Goal: Task Accomplishment & Management: Manage account settings

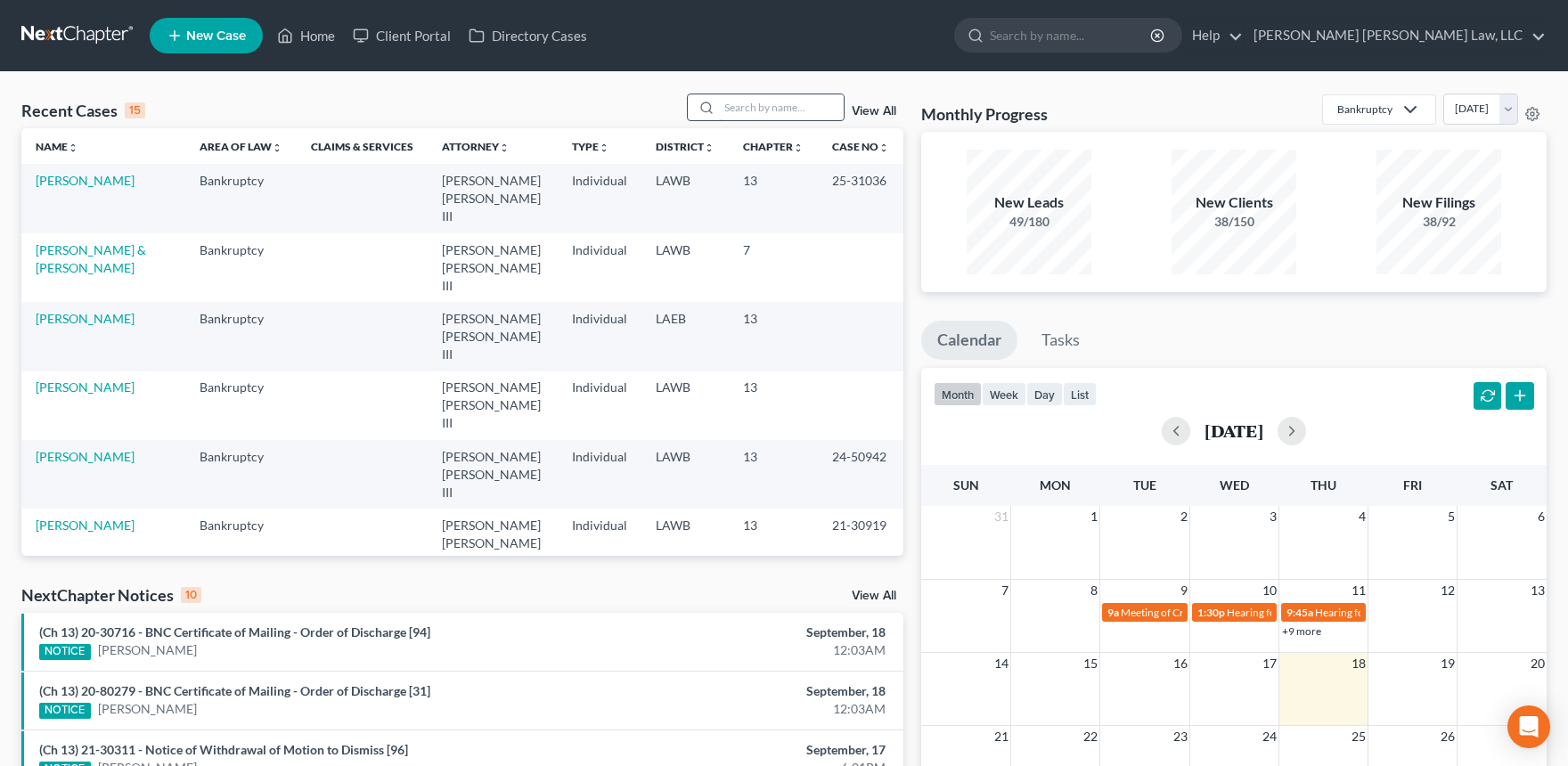
click at [768, 109] on input "search" at bounding box center [782, 108] width 125 height 26
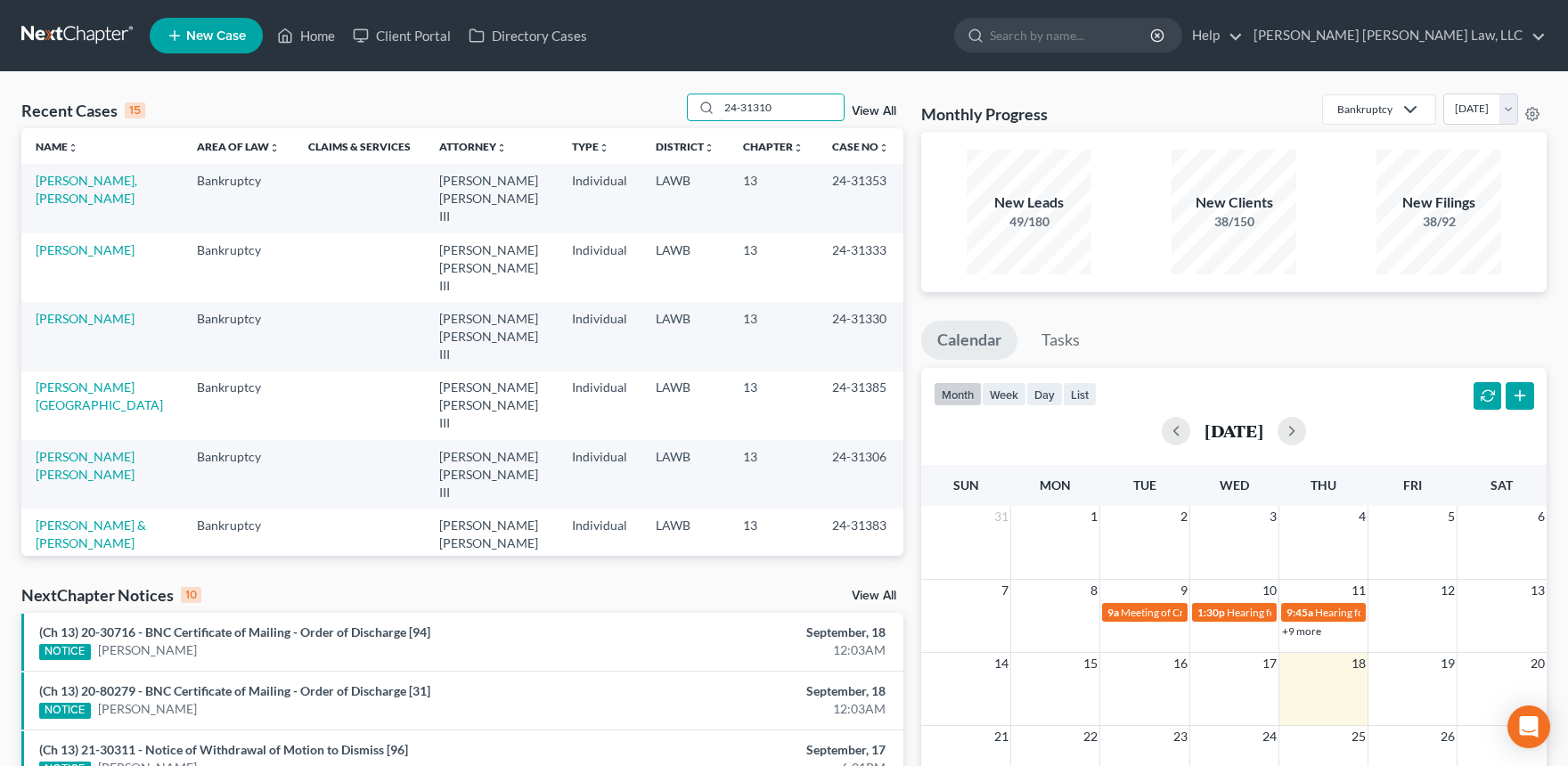
type input "24-31310"
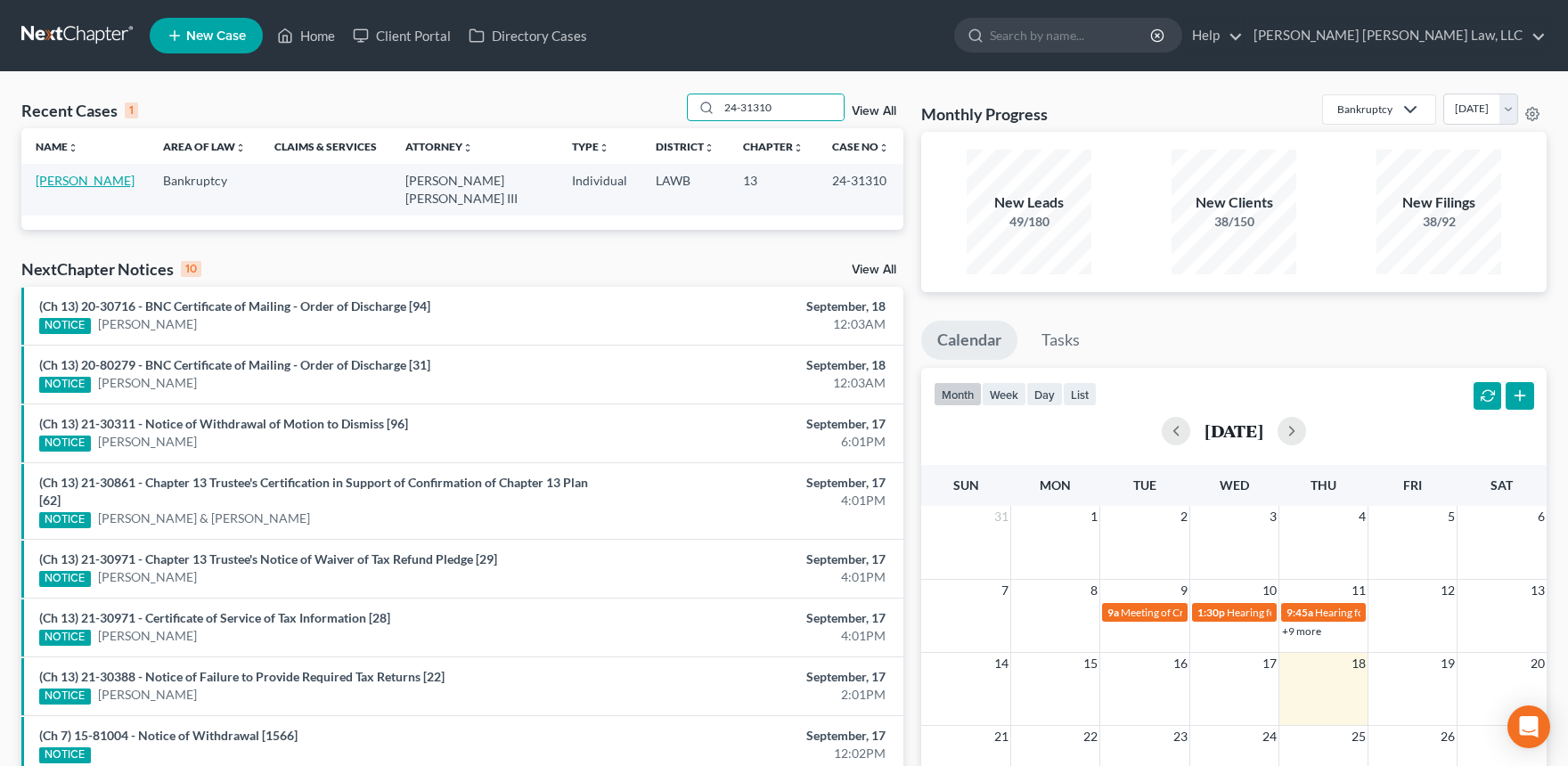
click at [51, 184] on link "[PERSON_NAME]" at bounding box center [86, 180] width 99 height 15
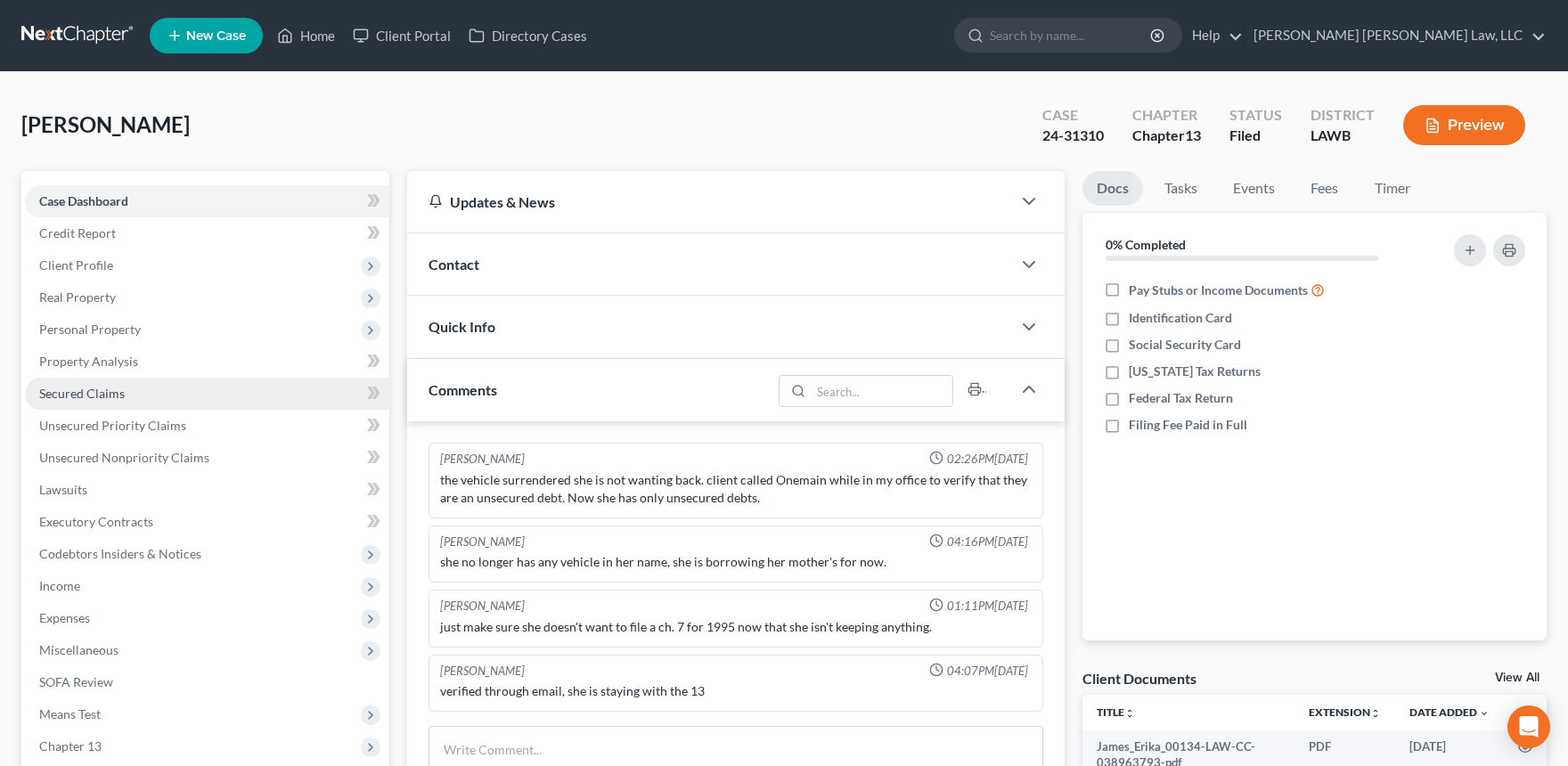
click at [111, 397] on span "Secured Claims" at bounding box center [82, 393] width 86 height 15
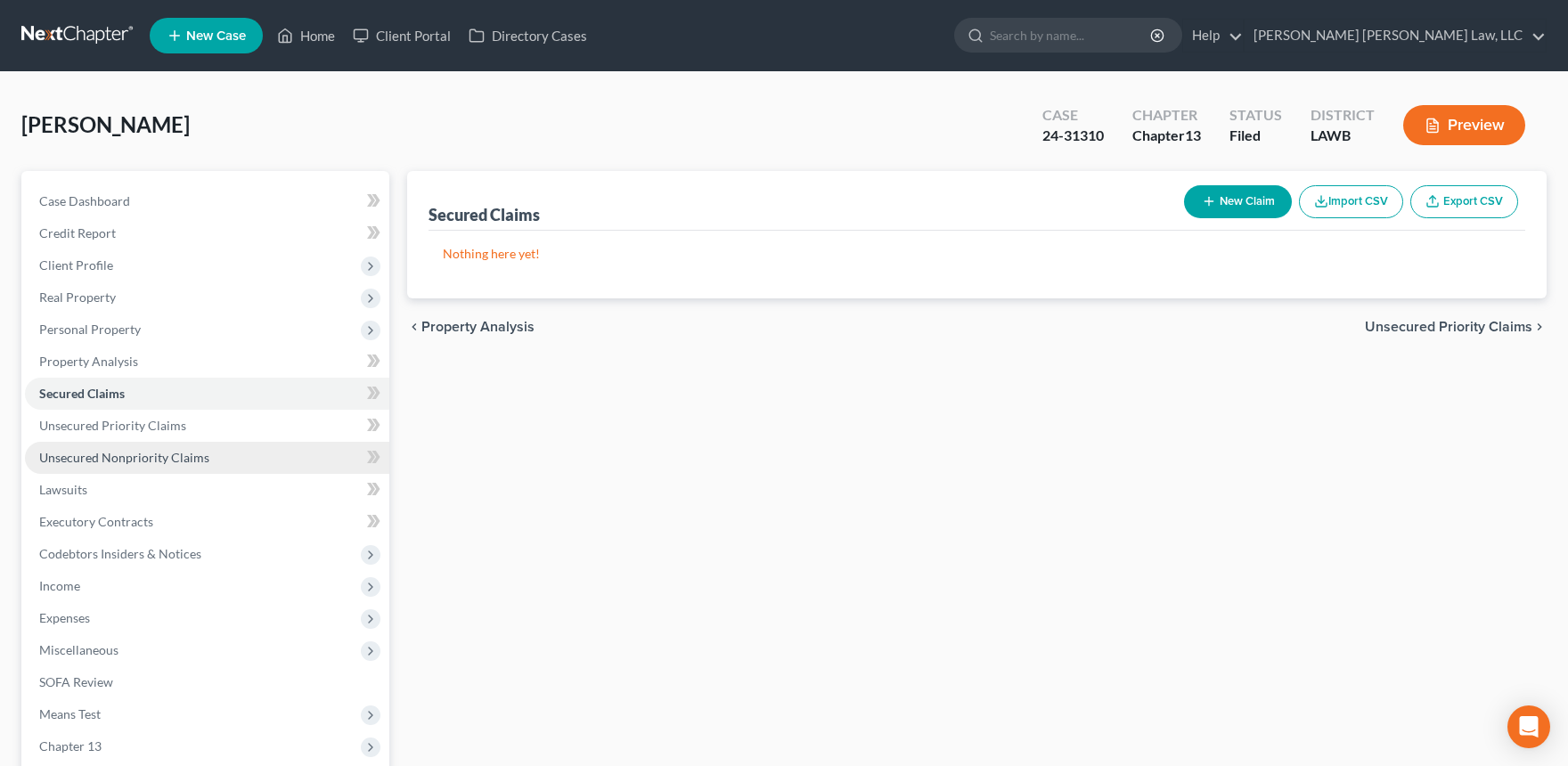
click at [269, 447] on link "Unsecured Nonpriority Claims" at bounding box center [207, 457] width 364 height 32
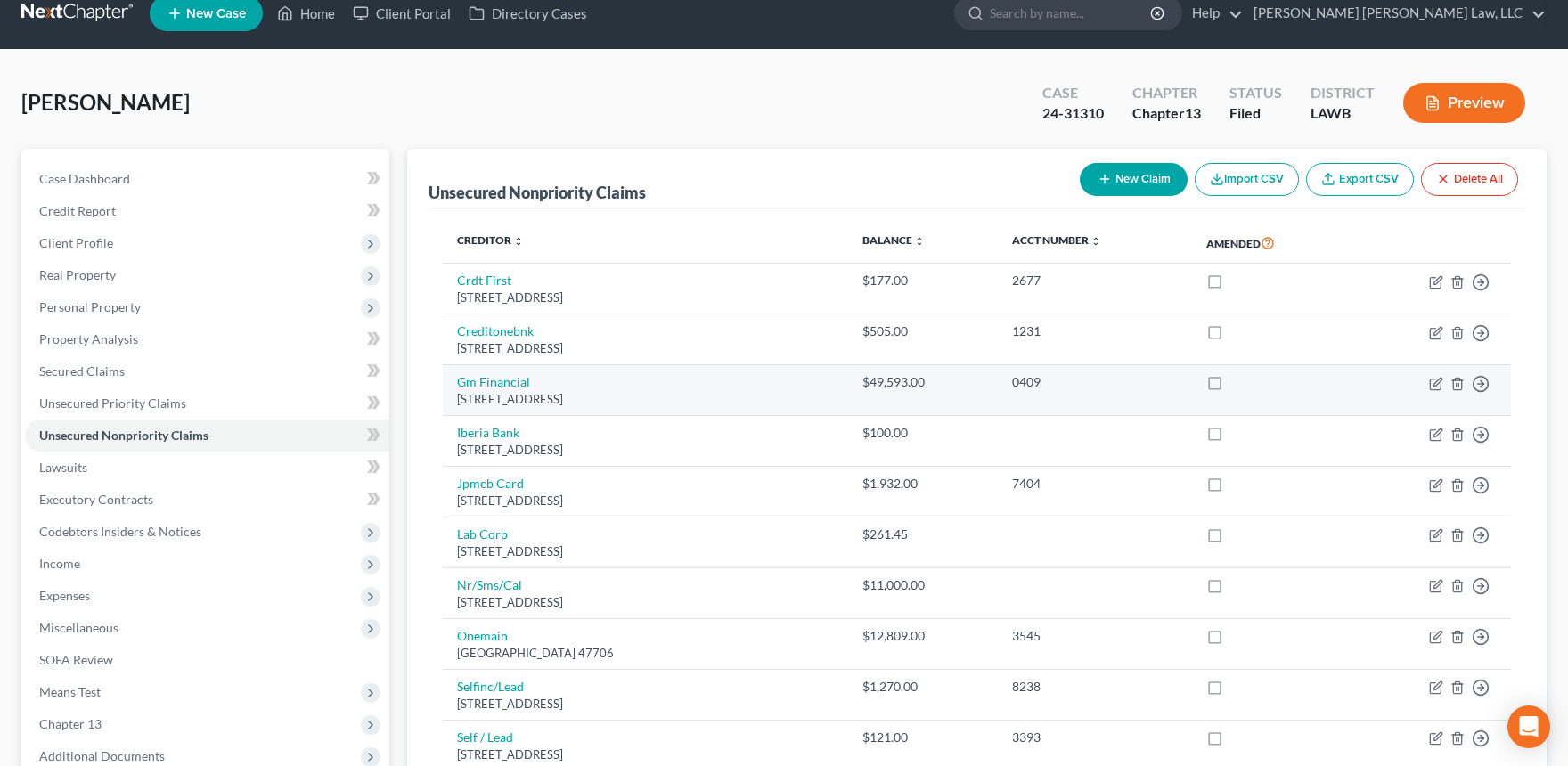
scroll to position [24, 0]
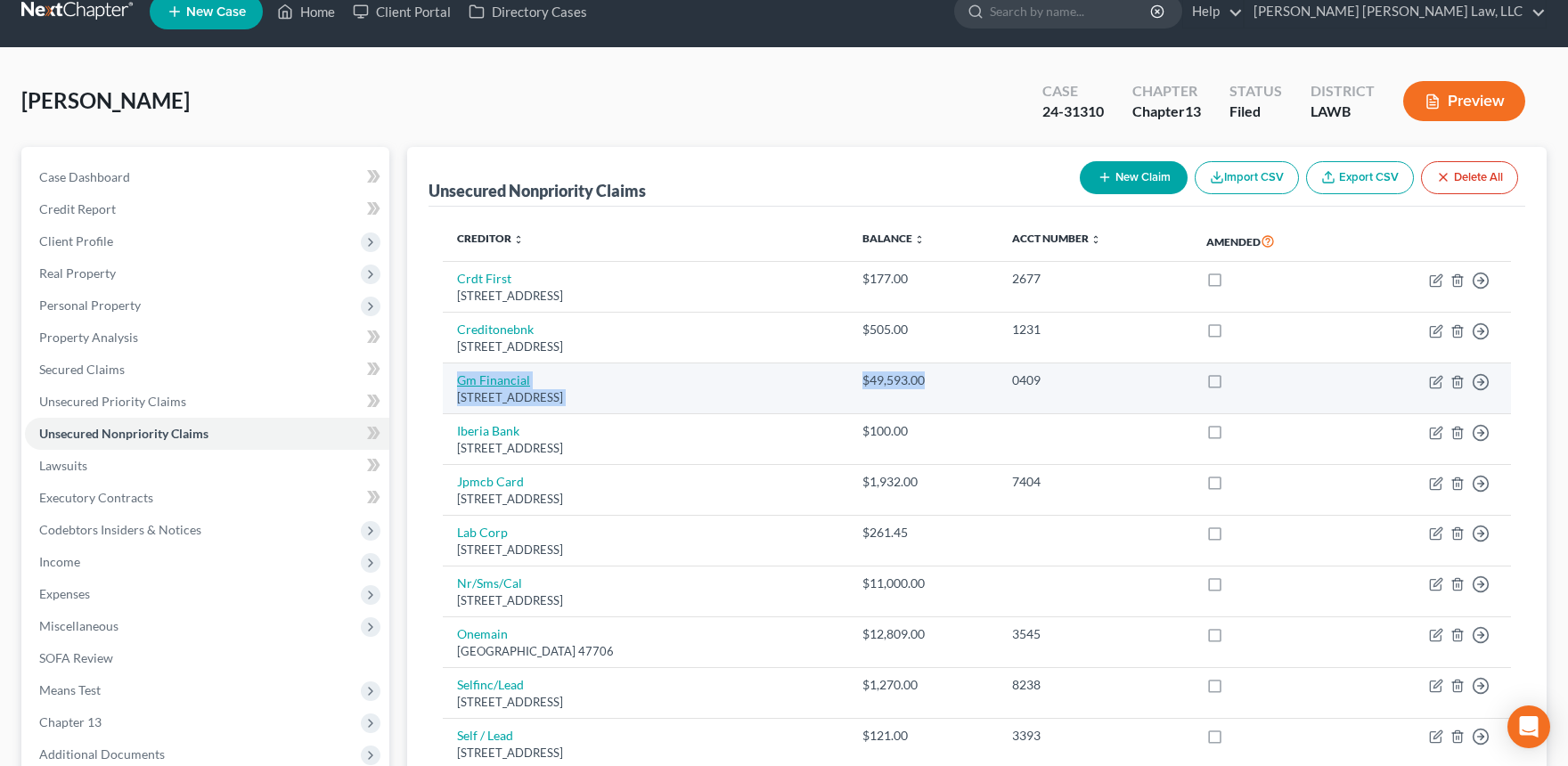
drag, startPoint x: 985, startPoint y: 390, endPoint x: 457, endPoint y: 382, distance: 528.1
click at [457, 382] on tr "Gm Financial [STREET_ADDRESS] $49,593.00 0409 Move to D Move to E Move to G Mov…" at bounding box center [976, 388] width 1068 height 51
click at [1102, 383] on div "0409" at bounding box center [1094, 380] width 166 height 17
drag, startPoint x: 1093, startPoint y: 383, endPoint x: 448, endPoint y: 378, distance: 645.0
click at [448, 378] on tr "Gm Financial [STREET_ADDRESS] $49,593.00 0409 Move to D Move to E Move to G Mov…" at bounding box center [976, 388] width 1068 height 51
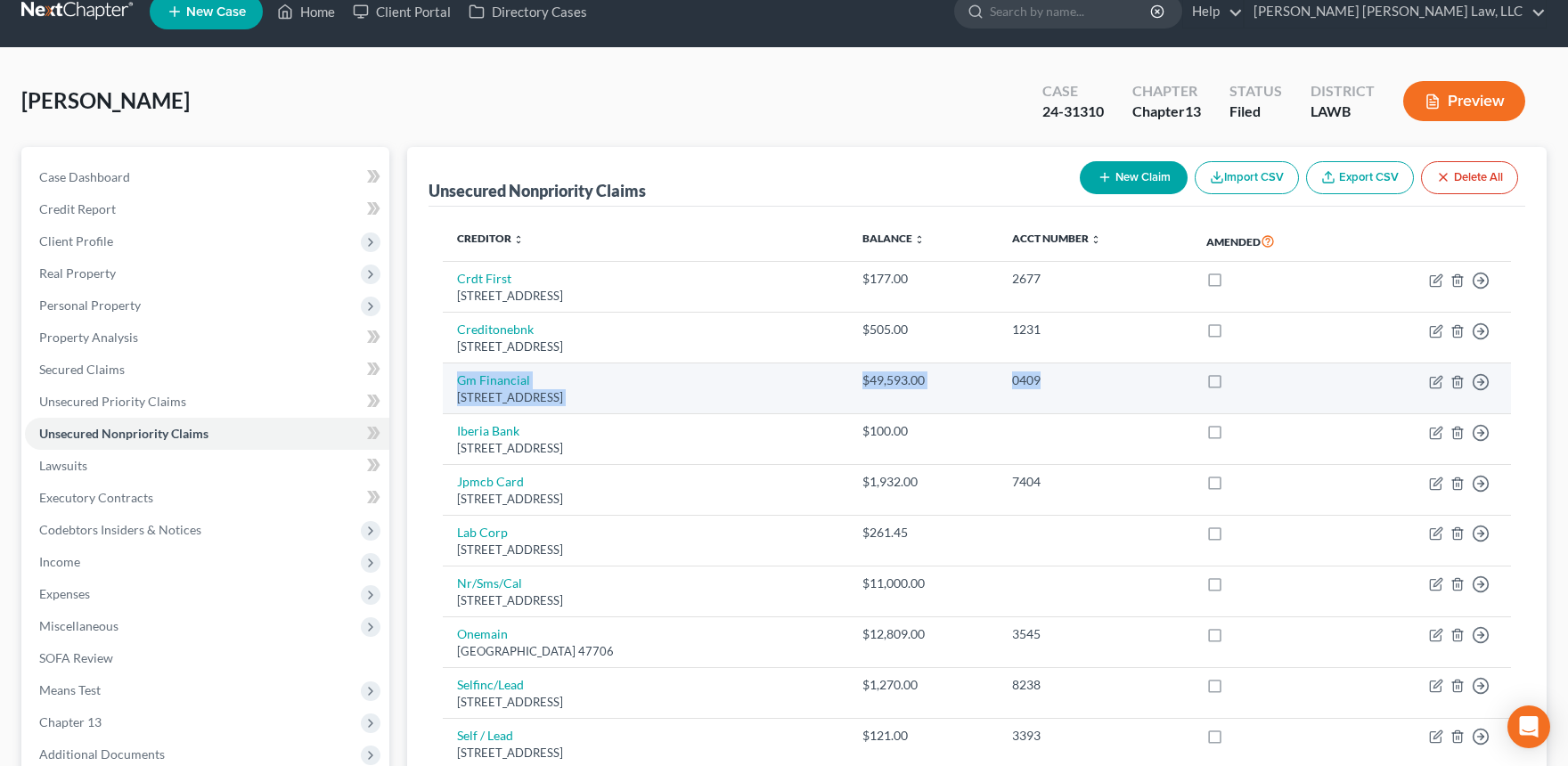
click at [448, 378] on td "Gm Financial [STREET_ADDRESS]" at bounding box center [645, 388] width 406 height 51
drag, startPoint x: 448, startPoint y: 378, endPoint x: 1110, endPoint y: 399, distance: 662.3
click at [1110, 399] on tr "Gm Financial [STREET_ADDRESS] $49,593.00 0409 Move to D Move to E Move to G Mov…" at bounding box center [976, 388] width 1068 height 51
click at [1110, 399] on td "0409" at bounding box center [1094, 388] width 194 height 51
drag, startPoint x: 604, startPoint y: 401, endPoint x: 449, endPoint y: 377, distance: 156.8
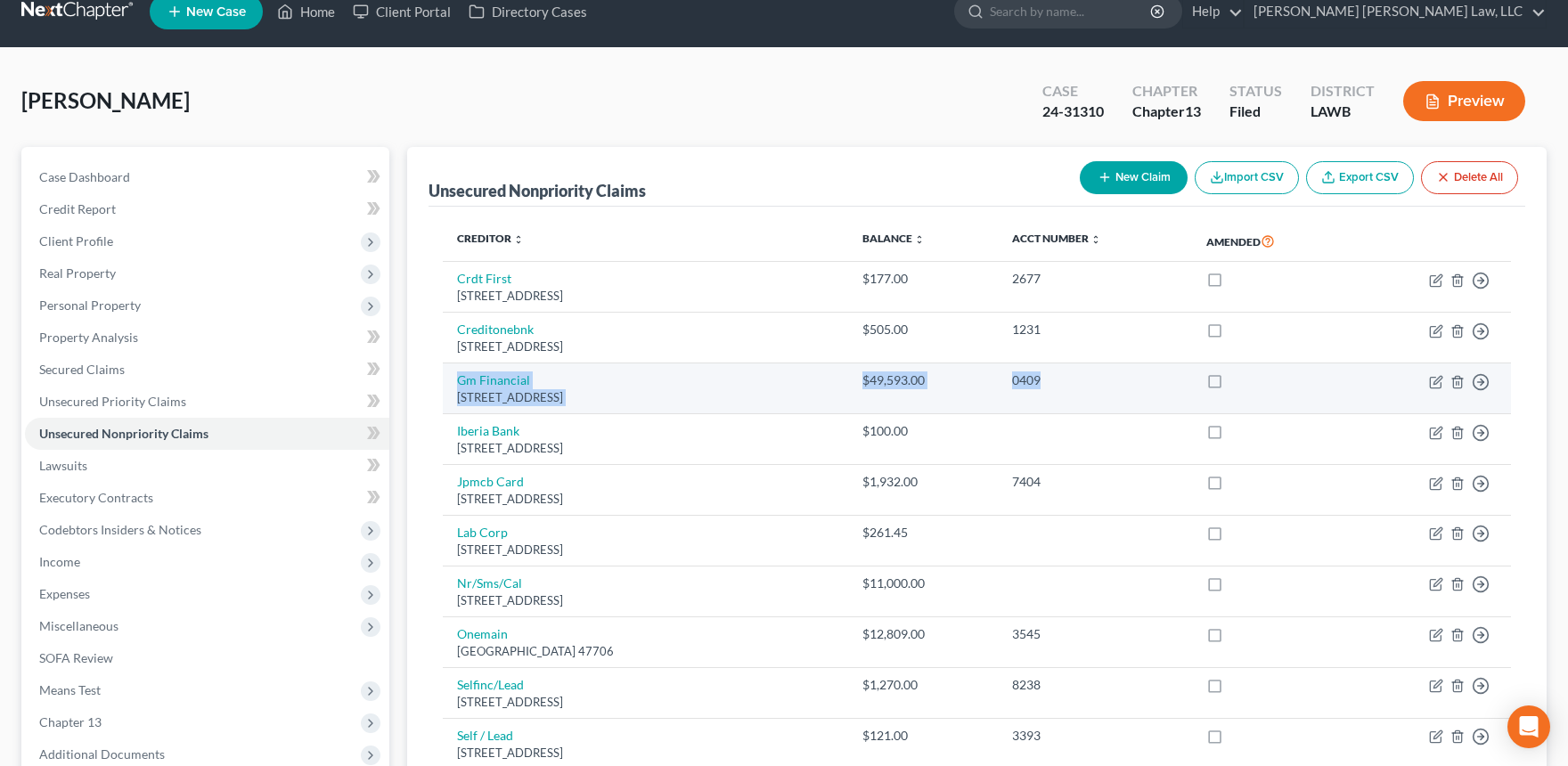
click at [449, 377] on tr "Gm Financial [STREET_ADDRESS] $49,593.00 0409 Move to D Move to E Move to G Mov…" at bounding box center [976, 388] width 1068 height 51
click at [449, 377] on td "Gm Financial [STREET_ADDRESS]" at bounding box center [645, 388] width 406 height 51
drag, startPoint x: 1064, startPoint y: 382, endPoint x: 672, endPoint y: 366, distance: 392.3
click at [672, 366] on tr "Gm Financial [STREET_ADDRESS] $49,593.00 0409 Move to D Move to E Move to G Mov…" at bounding box center [976, 388] width 1068 height 51
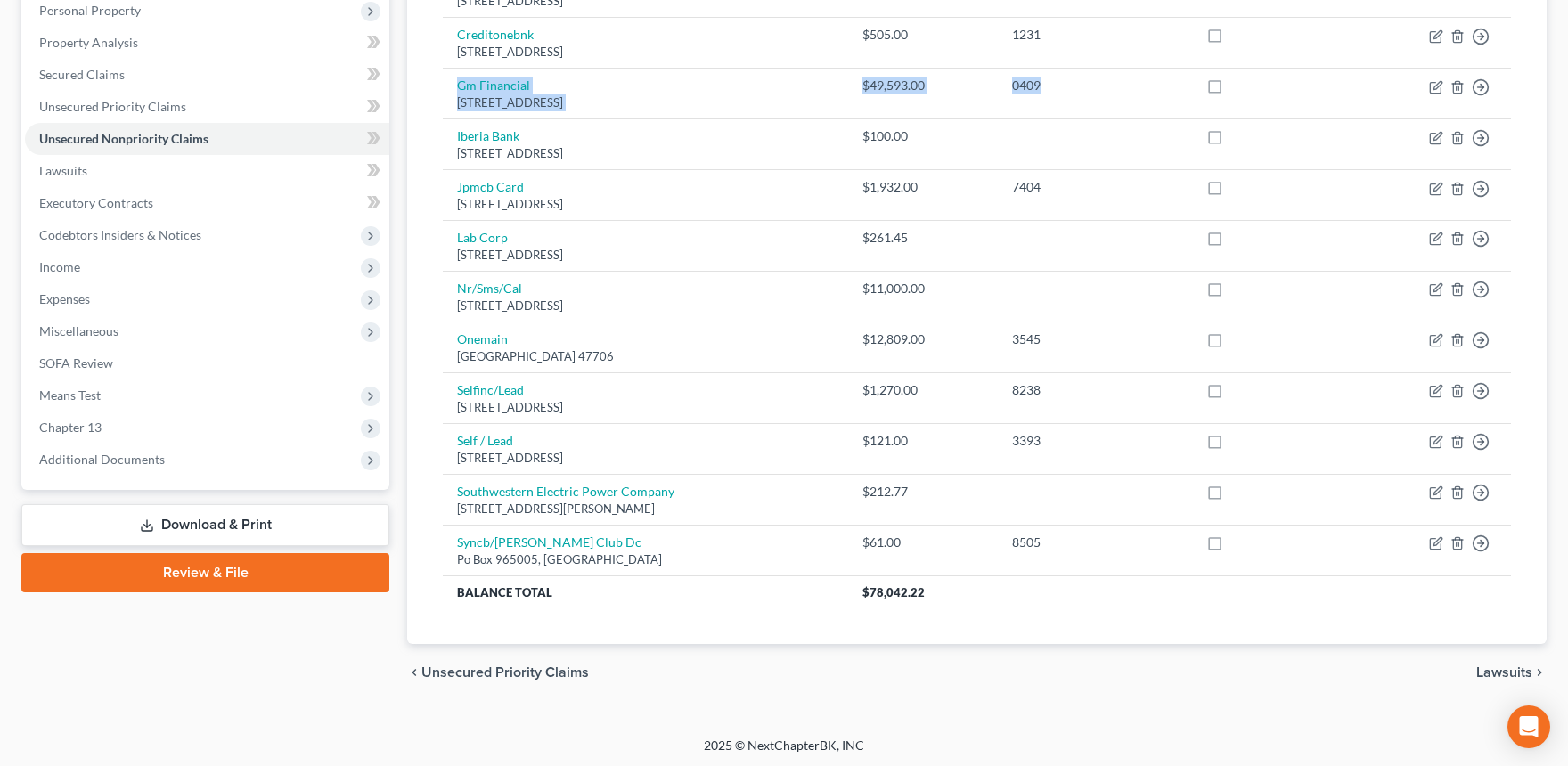
scroll to position [0, 0]
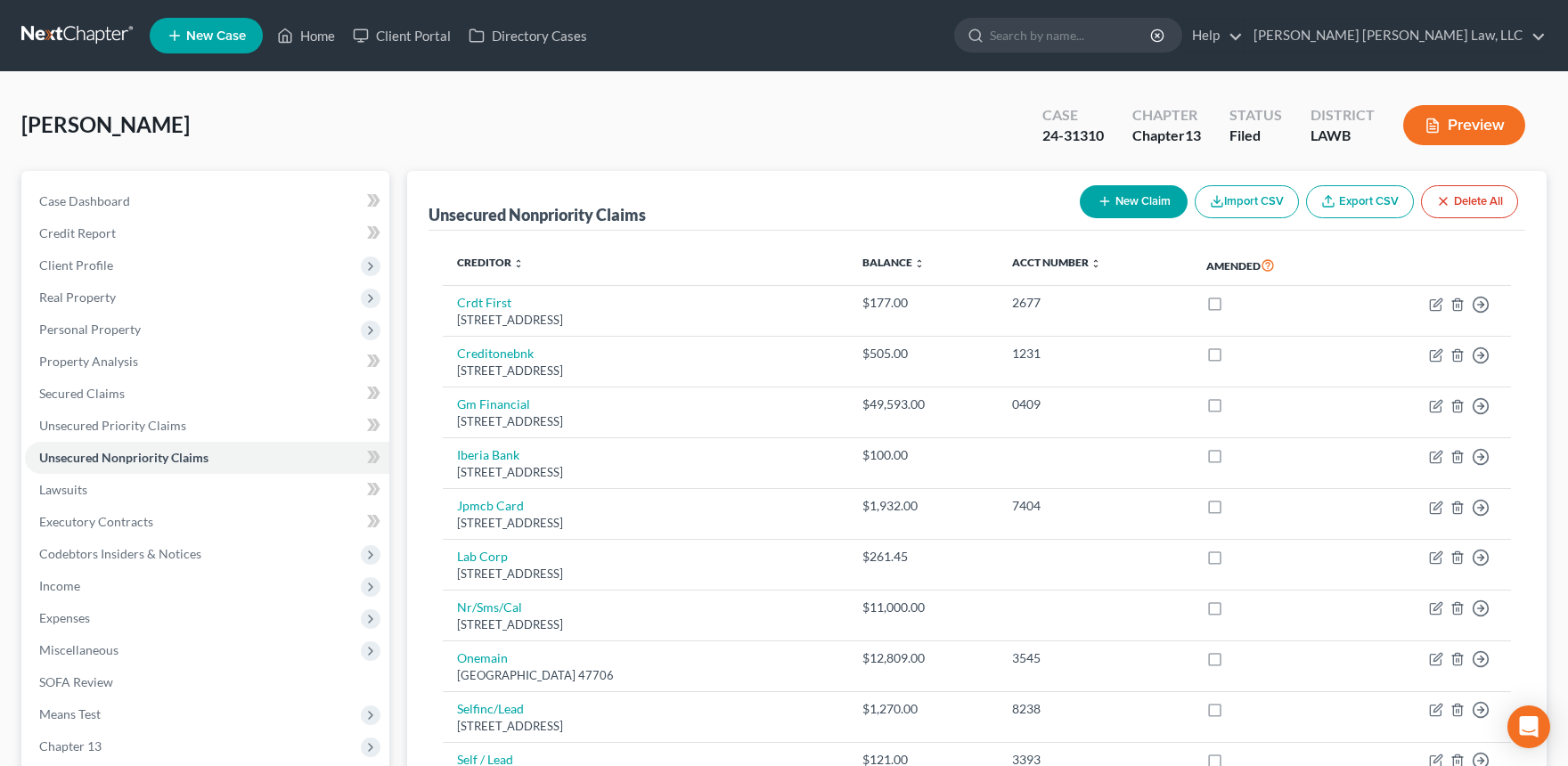
click at [531, 226] on div "Unsecured Nonpriority Claims New Claim Import CSV Export CSV Delete All" at bounding box center [977, 200] width 1096 height 60
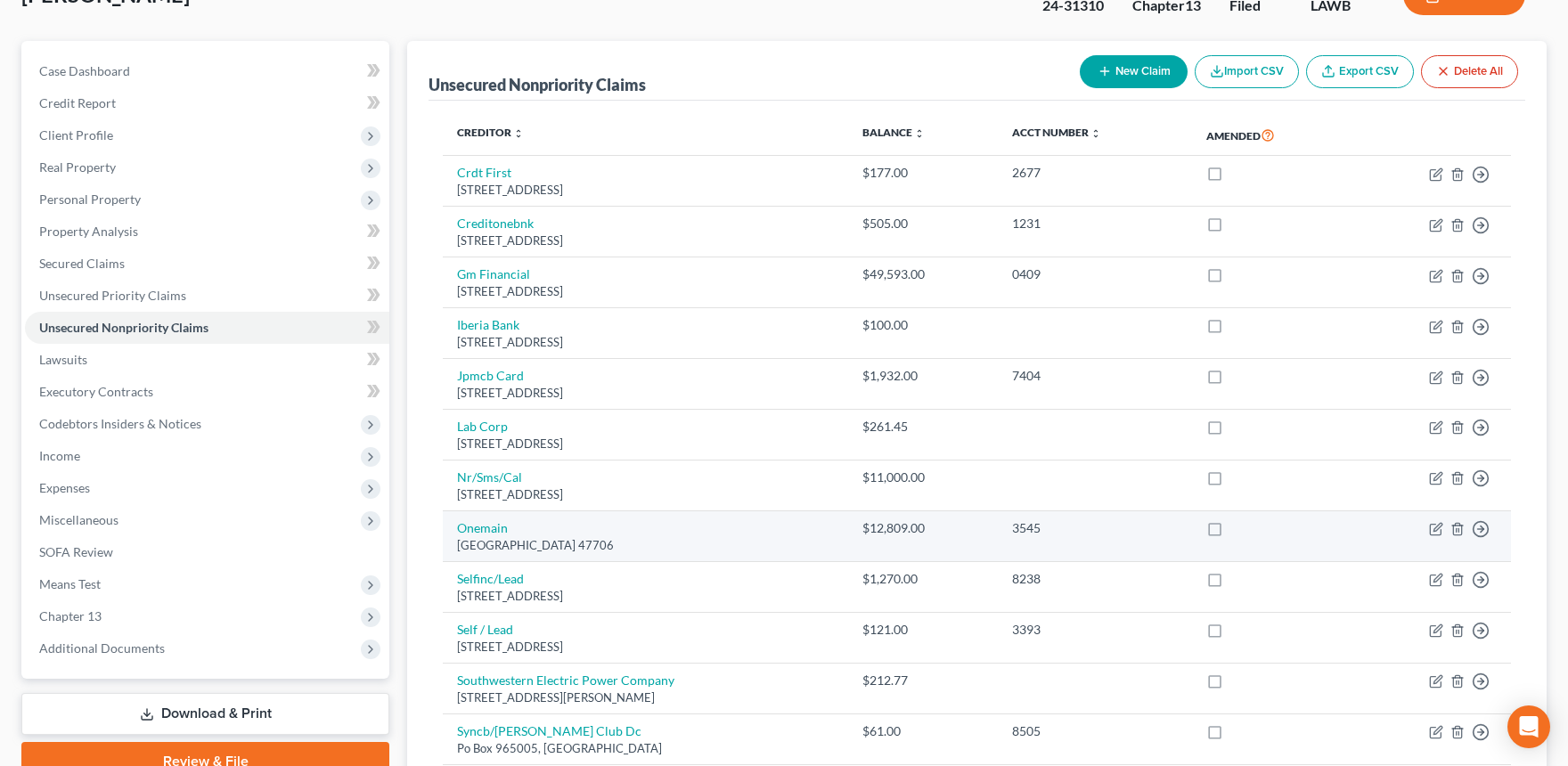
scroll to position [126, 0]
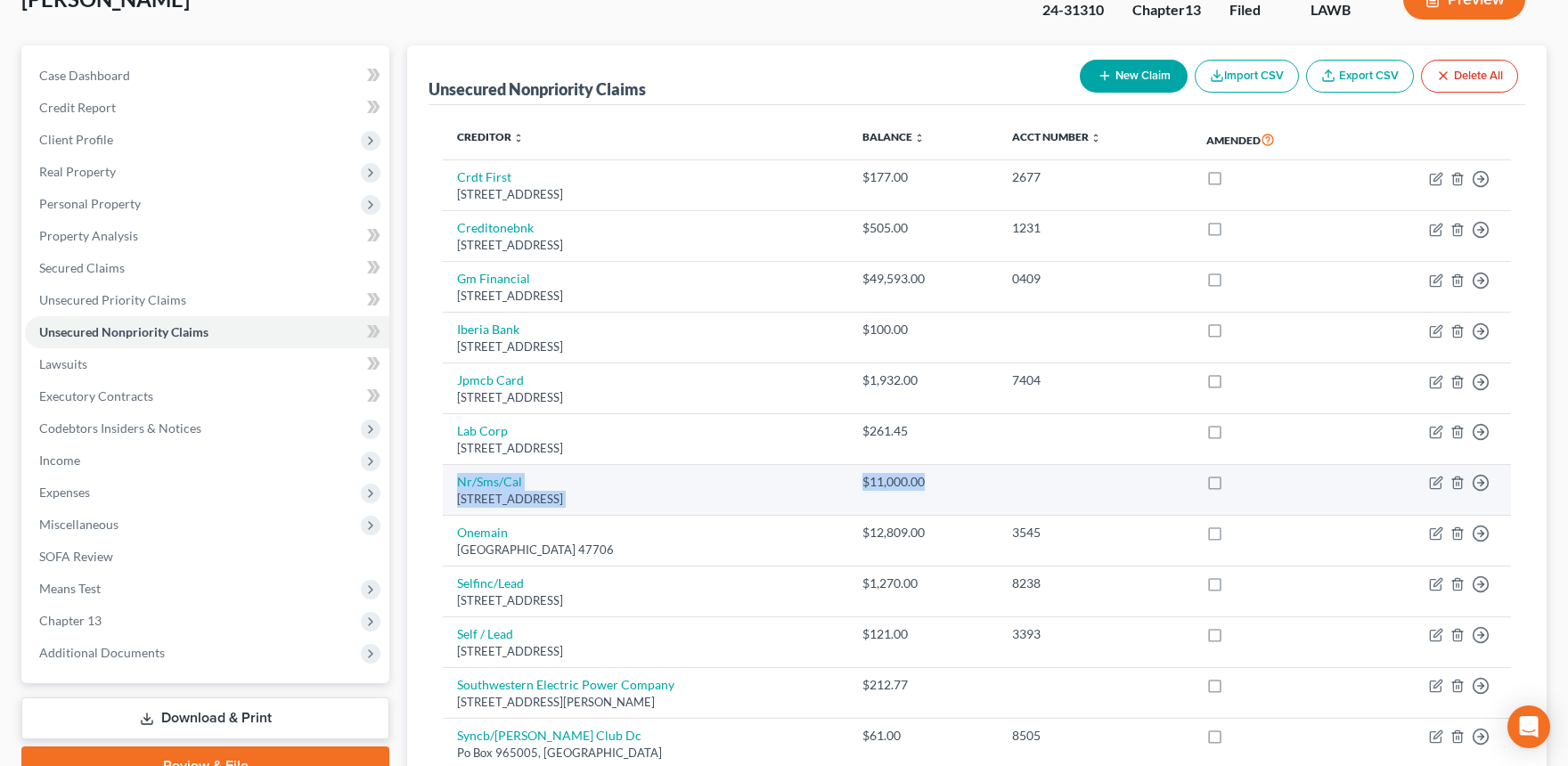
drag, startPoint x: 448, startPoint y: 489, endPoint x: 1052, endPoint y: 509, distance: 604.3
click at [1052, 509] on tr "Nr/Sms/[GEOGRAPHIC_DATA] $11,000.00 Move to D Move to E Move to G Move to Notic…" at bounding box center [976, 490] width 1068 height 51
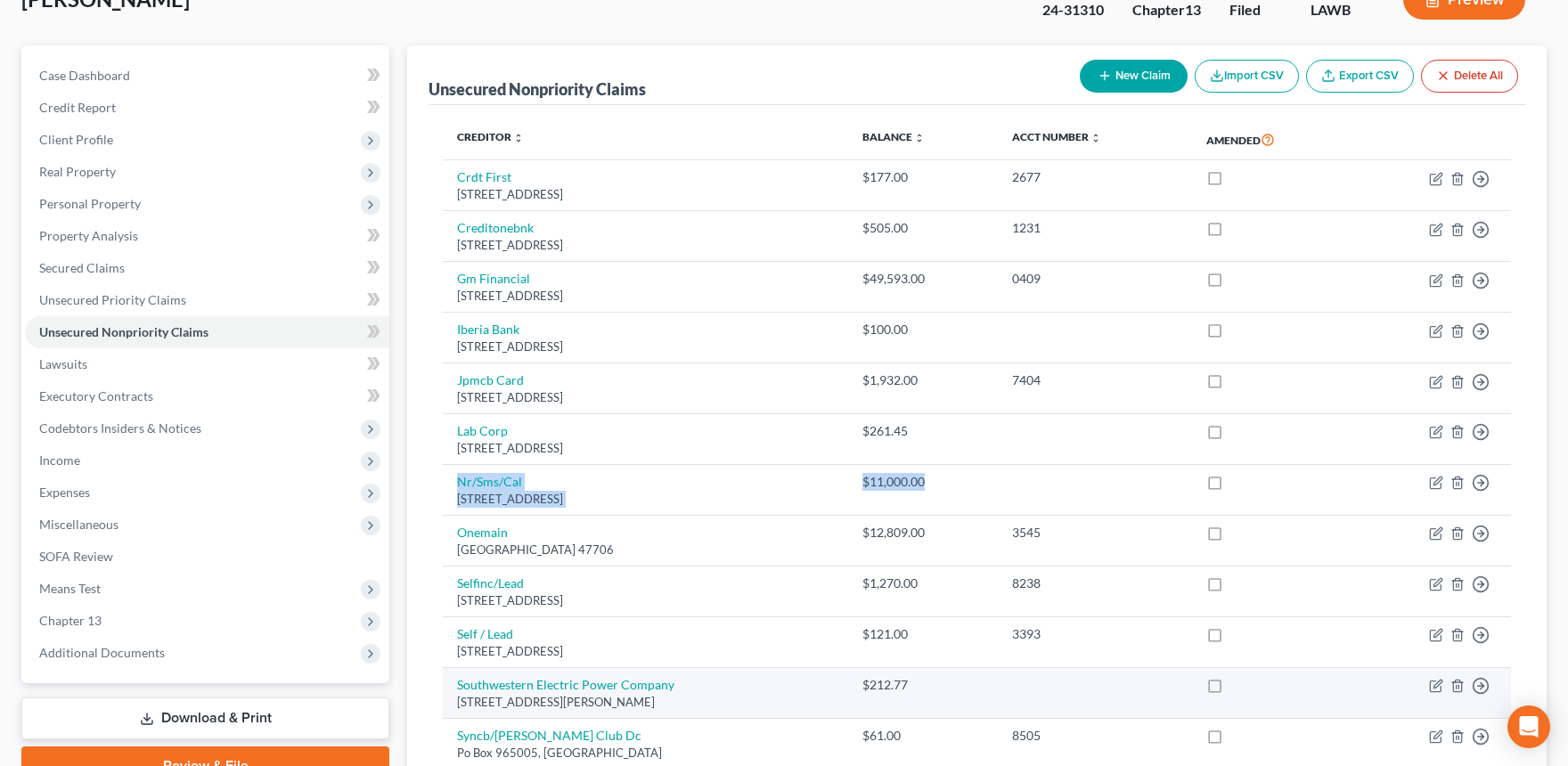
drag, startPoint x: 441, startPoint y: 690, endPoint x: 802, endPoint y: 703, distance: 361.2
click at [802, 703] on div "Creditor expand_more expand_less unfold_more Balance expand_more expand_less un…" at bounding box center [977, 471] width 1096 height 732
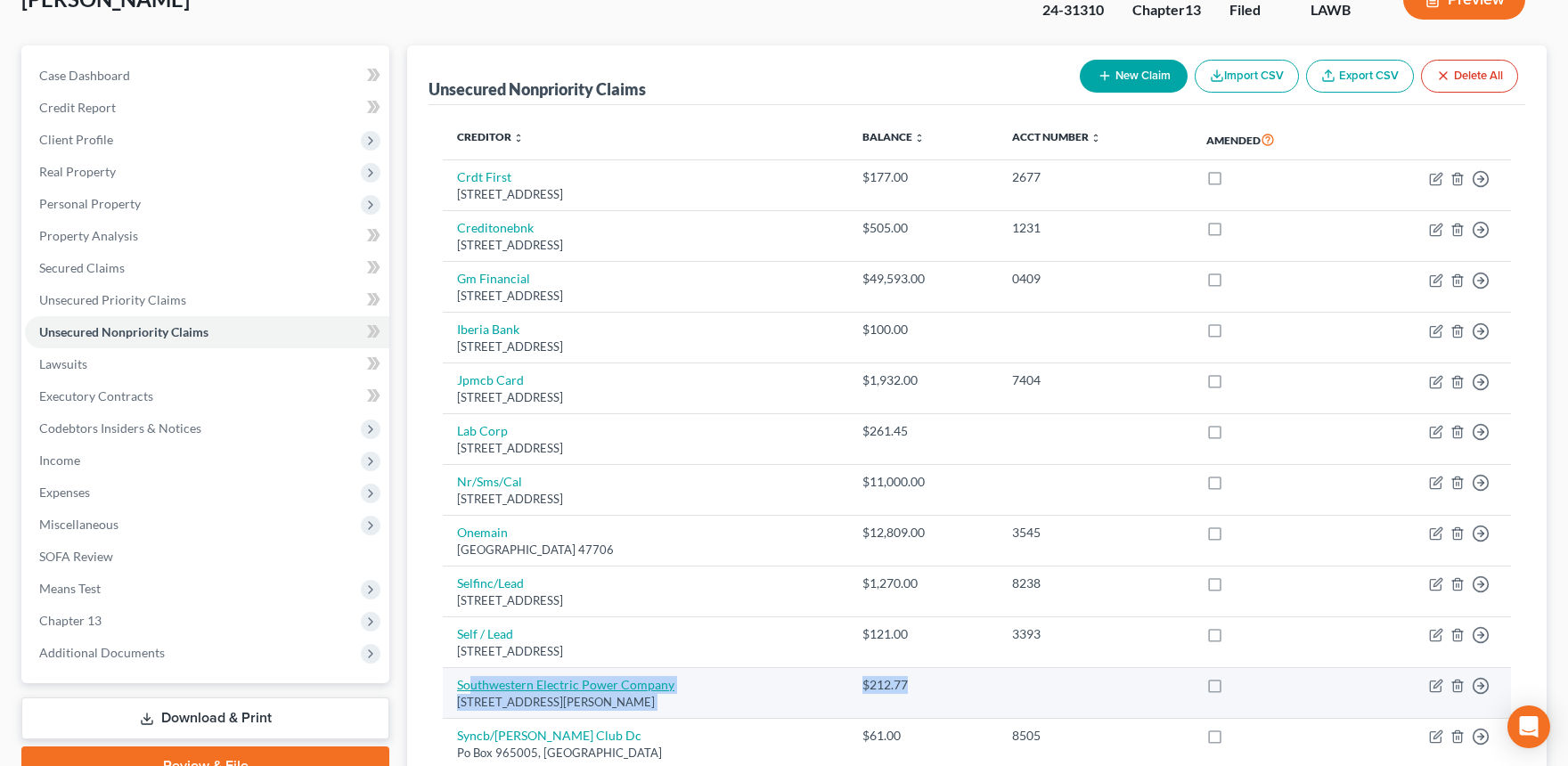
drag, startPoint x: 997, startPoint y: 700, endPoint x: 467, endPoint y: 680, distance: 530.4
click at [467, 680] on tr "Southwestern Electric Power Company [STREET_ADDRESS][PERSON_NAME] $212.77 Move …" at bounding box center [976, 692] width 1068 height 51
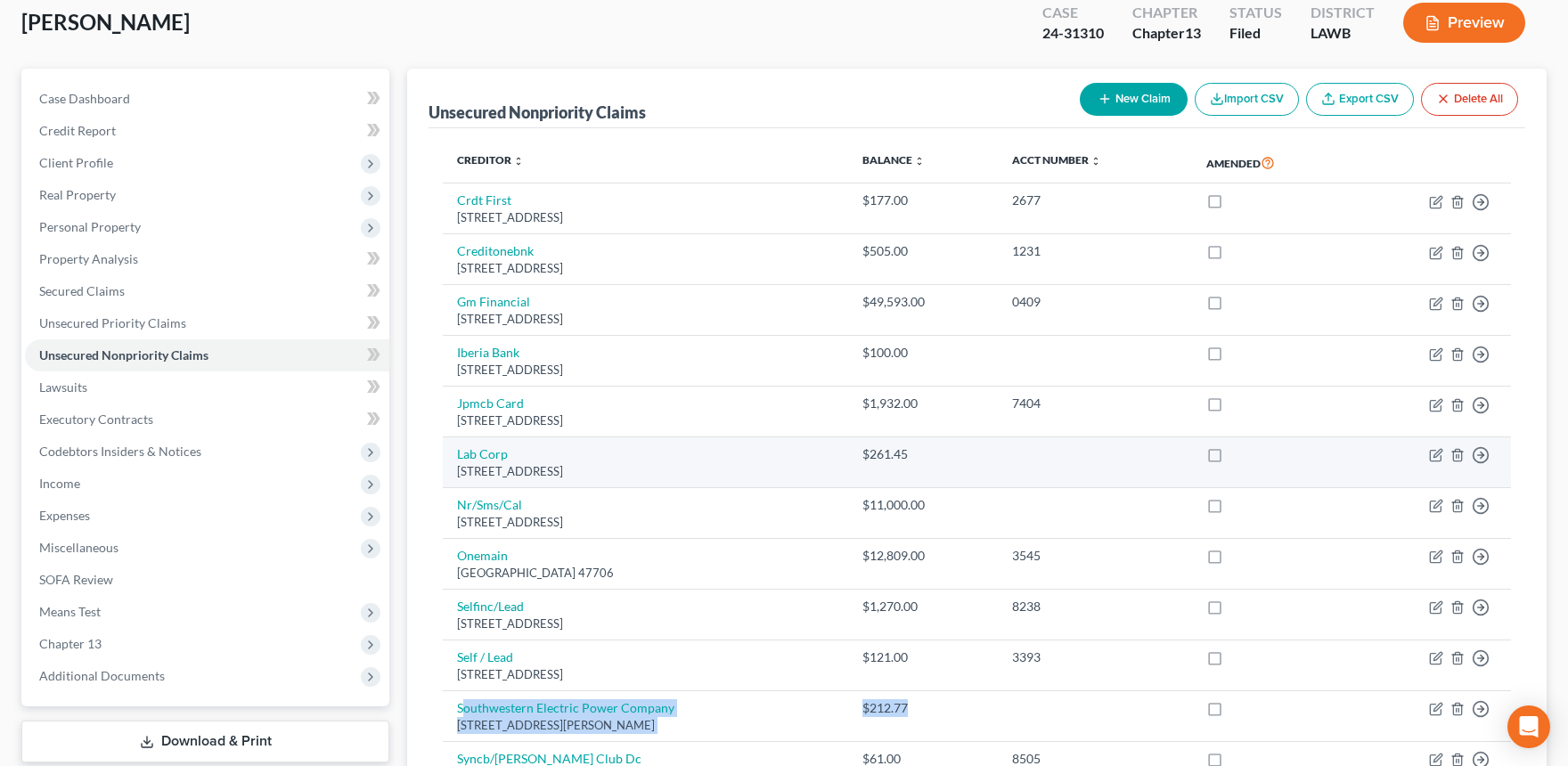
scroll to position [104, 0]
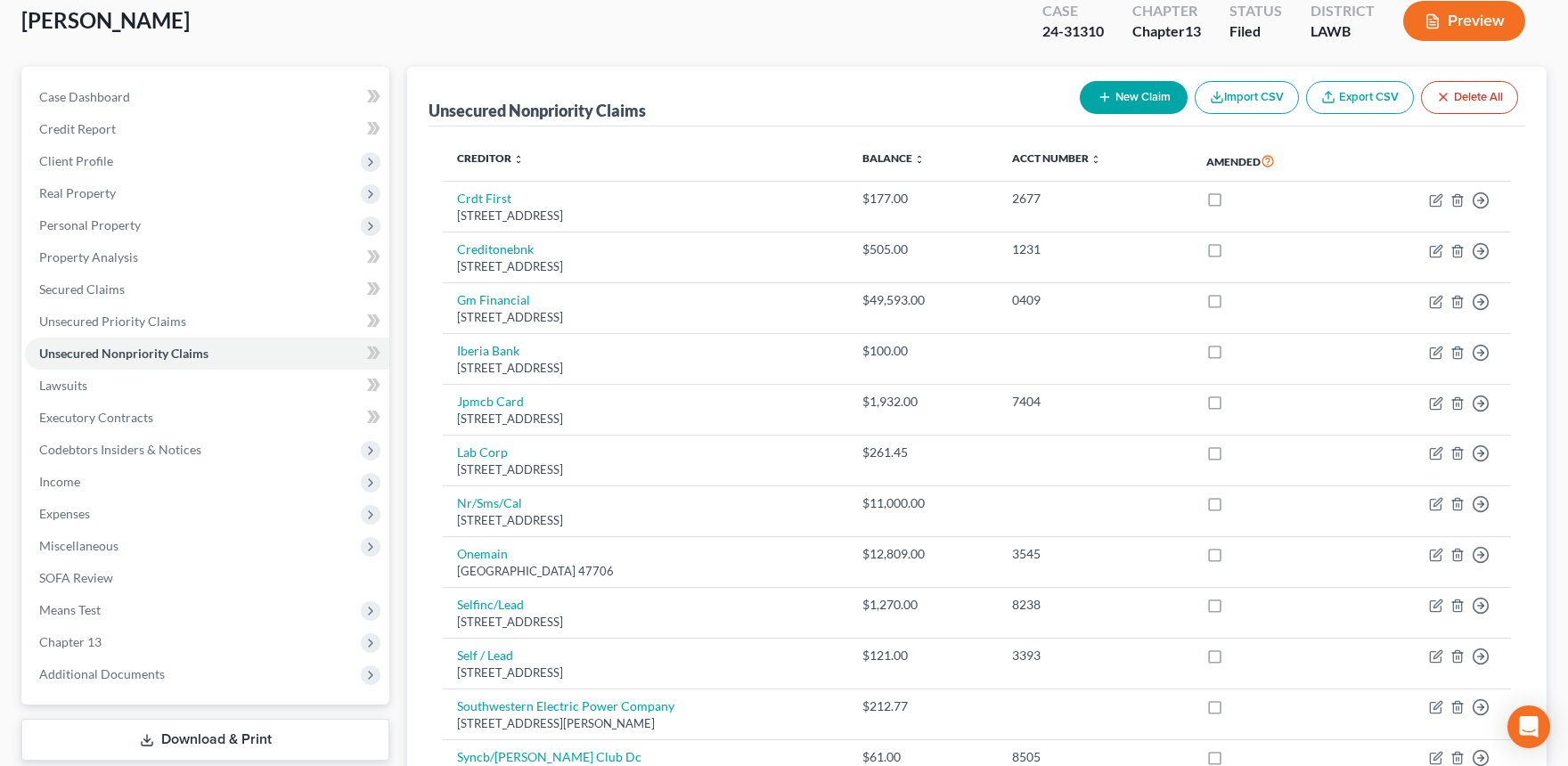
click at [789, 93] on div "Unsecured Nonpriority Claims New Claim Import CSV Export CSV Delete All" at bounding box center [977, 97] width 1096 height 60
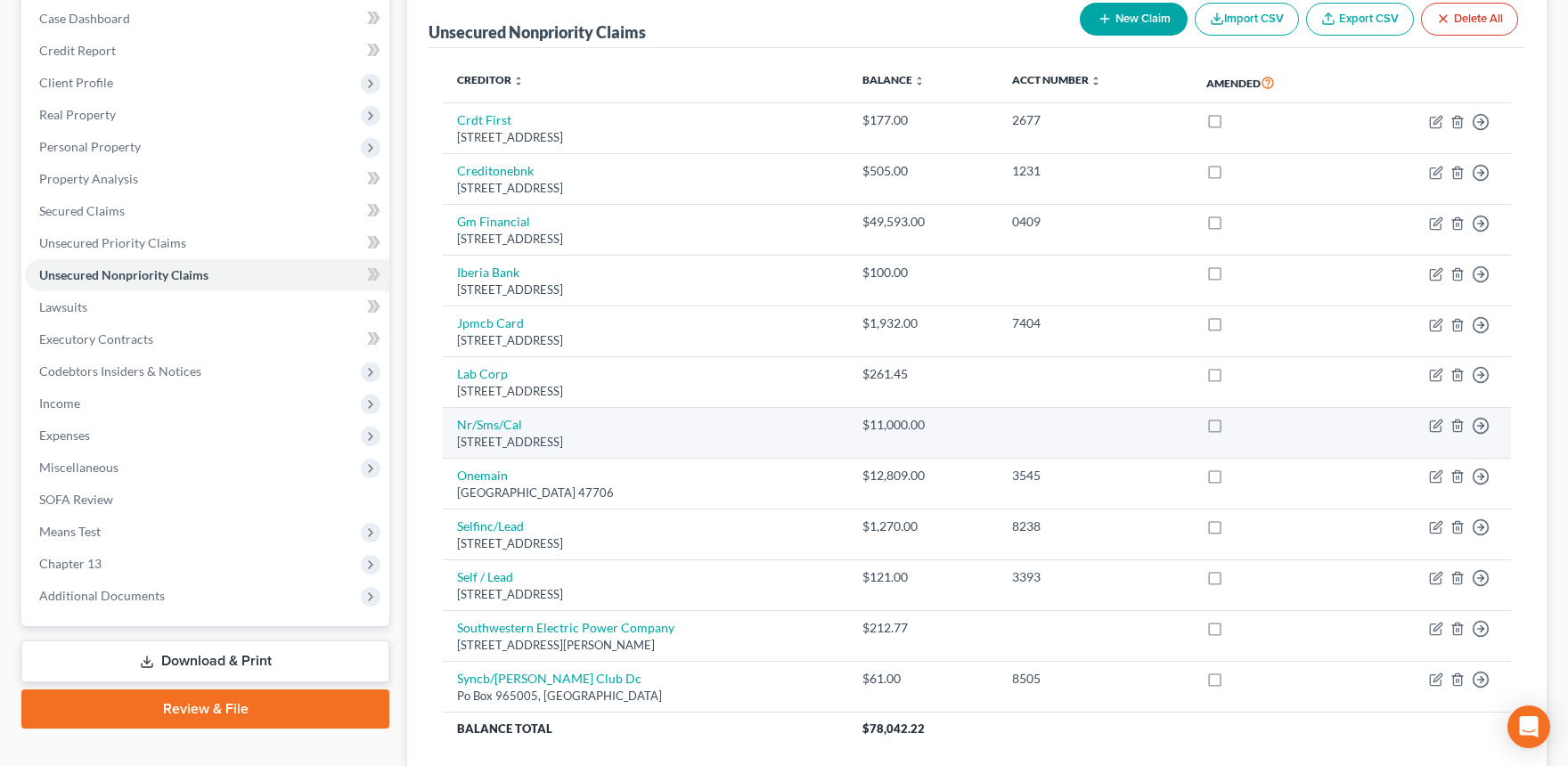
scroll to position [189, 0]
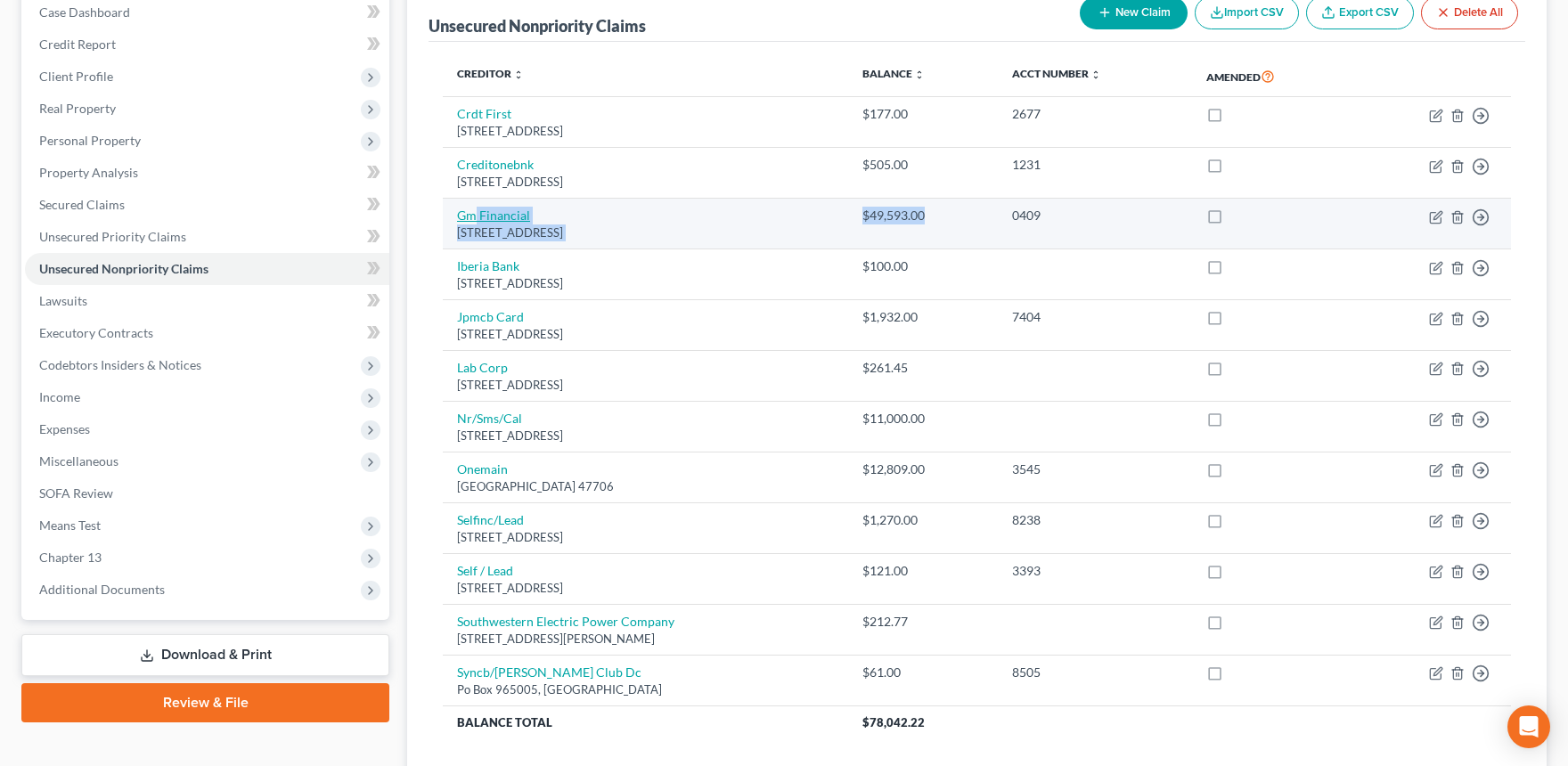
drag, startPoint x: 979, startPoint y: 211, endPoint x: 471, endPoint y: 211, distance: 508.0
click at [471, 211] on tr "Gm Financial [STREET_ADDRESS] $49,593.00 0409 Move to D Move to E Move to G Mov…" at bounding box center [976, 223] width 1068 height 51
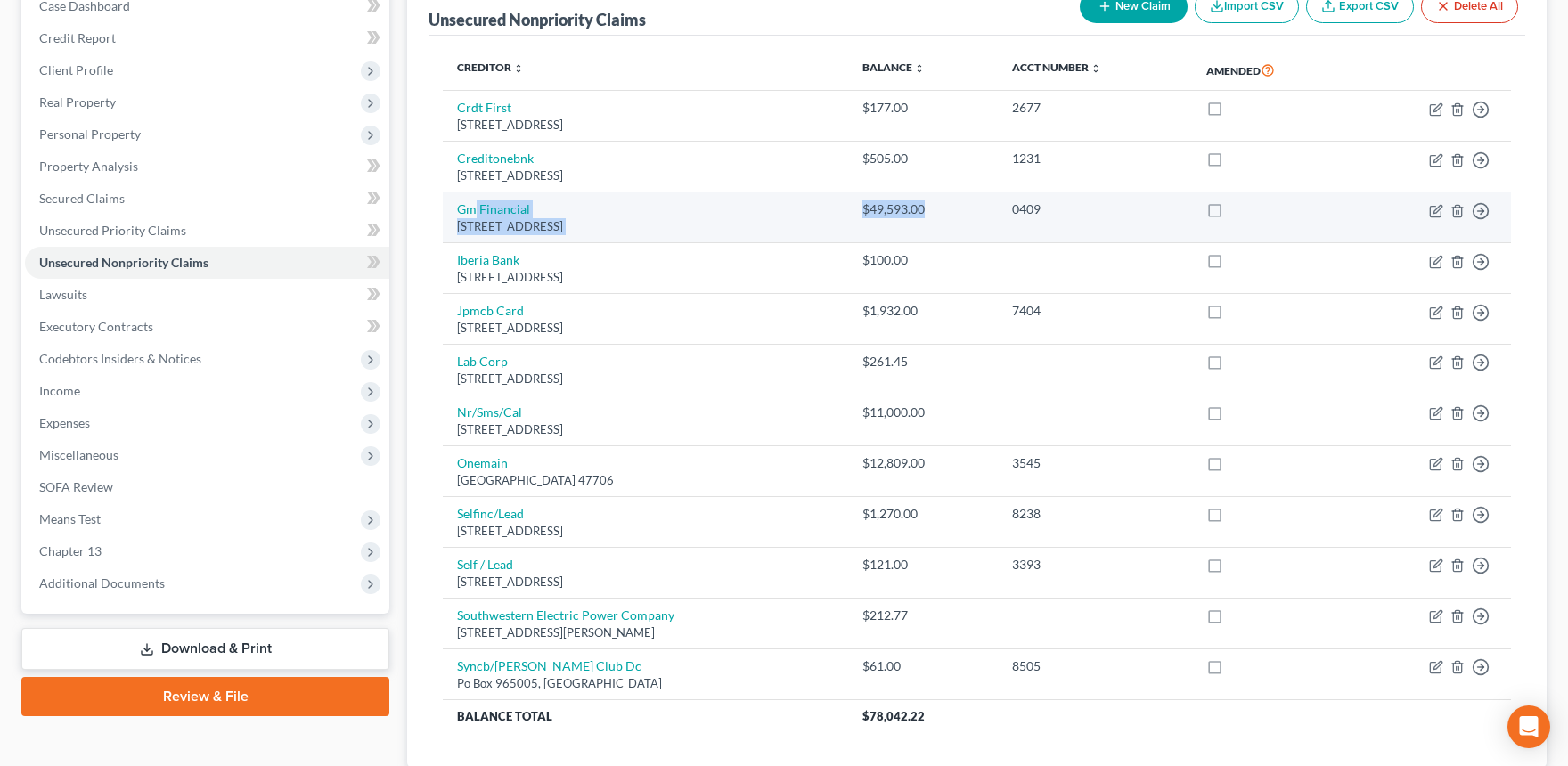
scroll to position [196, 0]
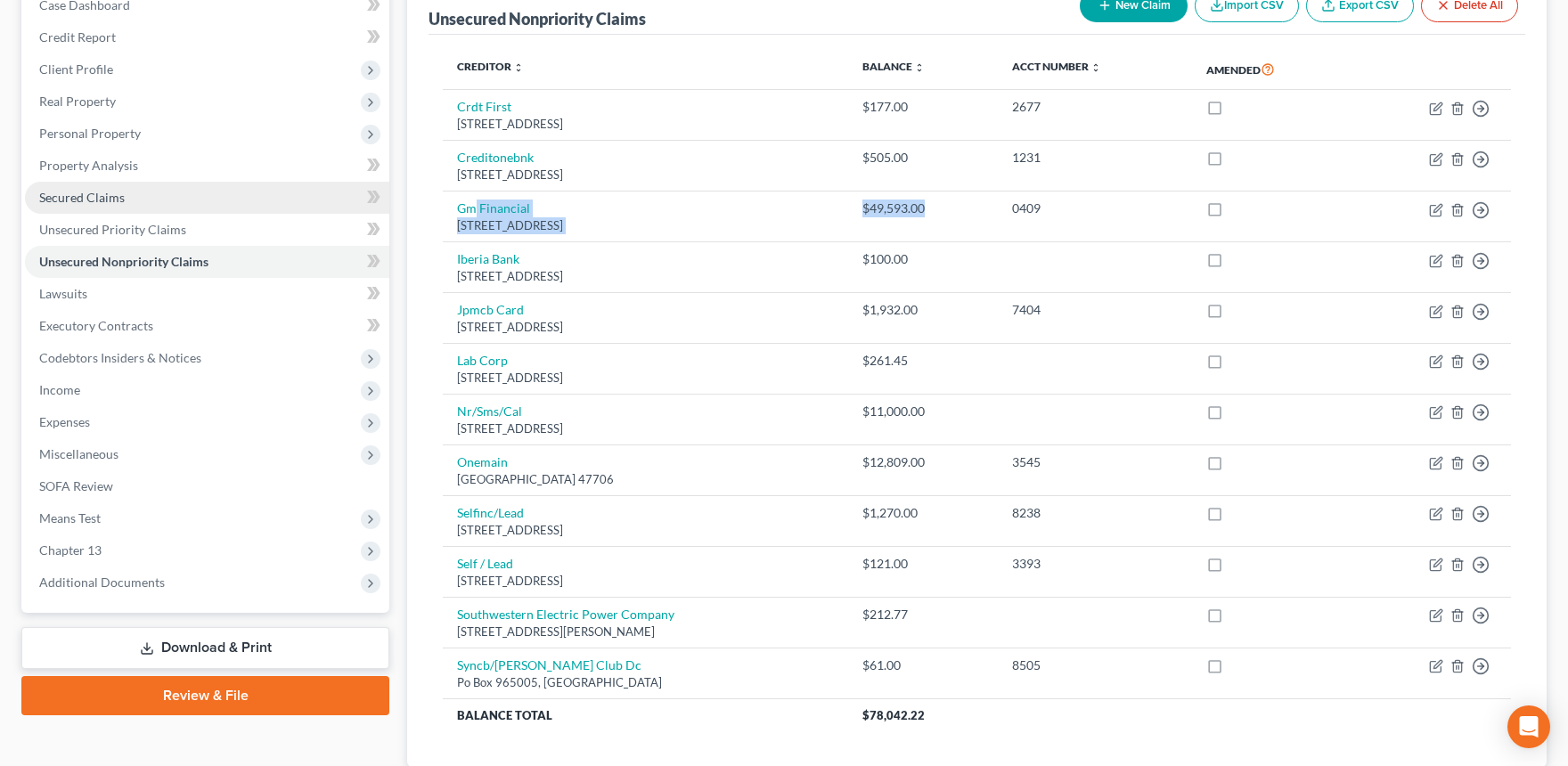
click at [146, 205] on link "Secured Claims" at bounding box center [207, 198] width 364 height 32
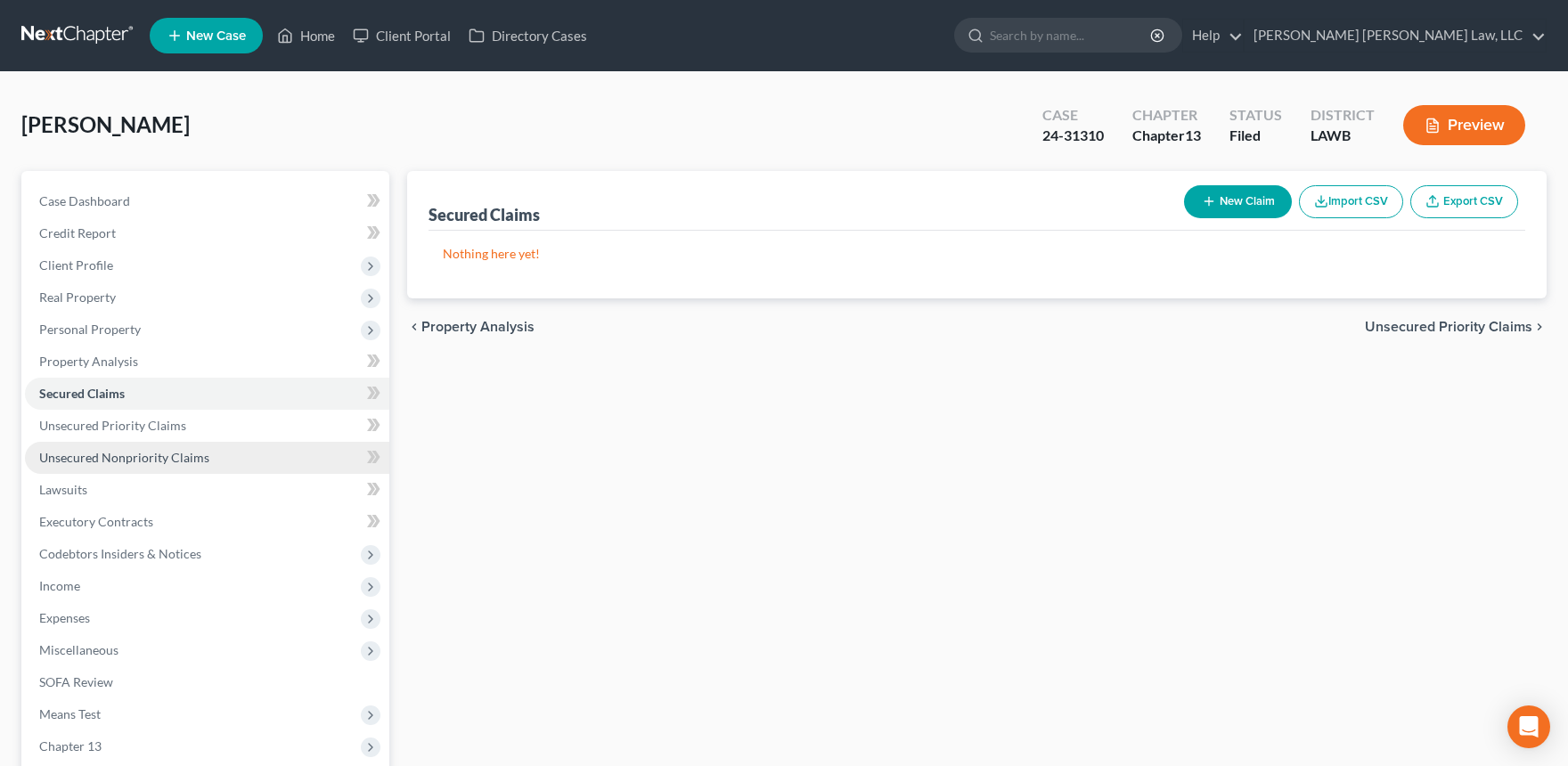
click at [117, 447] on link "Unsecured Nonpriority Claims" at bounding box center [207, 457] width 364 height 32
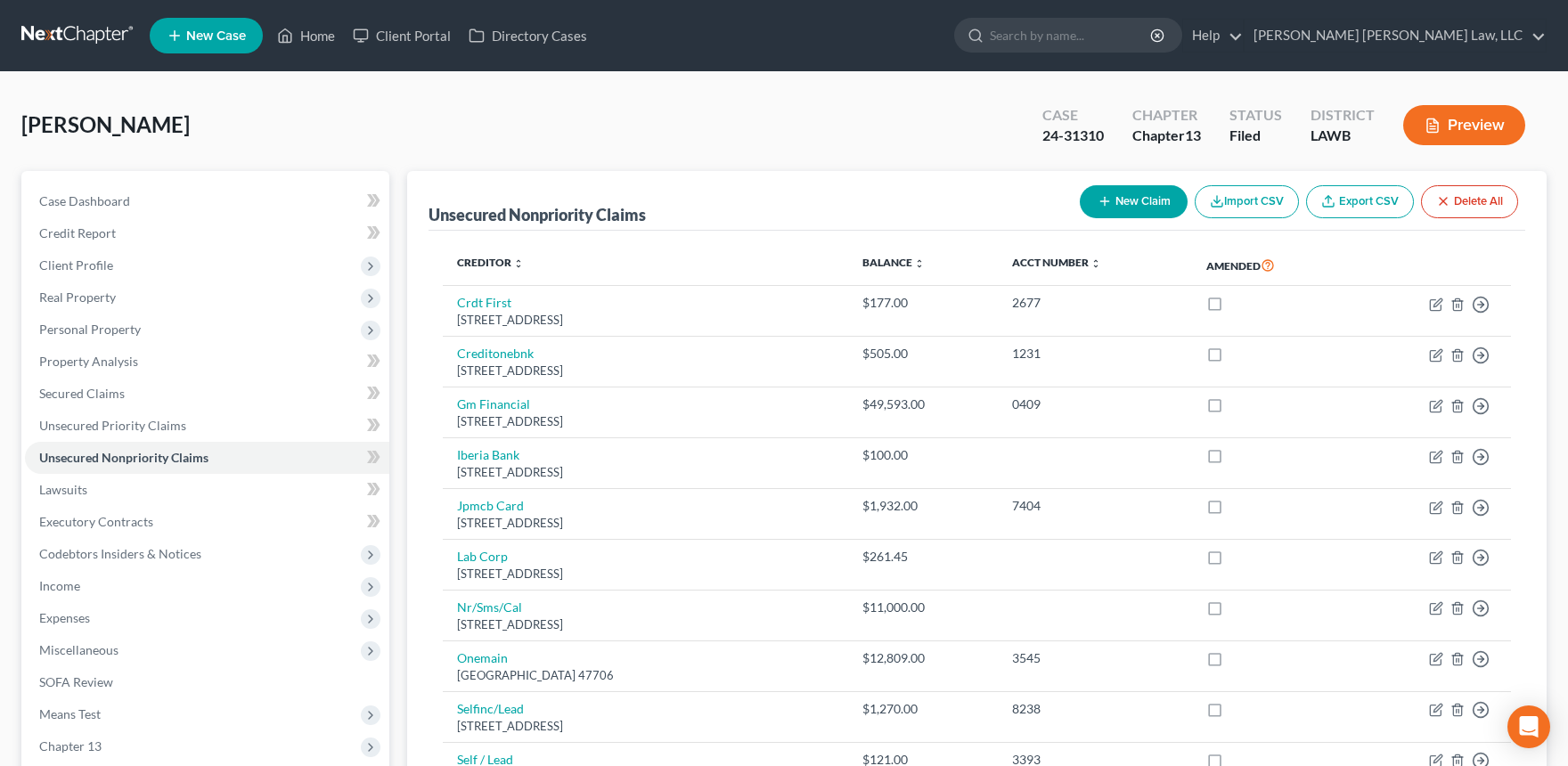
click at [89, 28] on link at bounding box center [78, 35] width 114 height 32
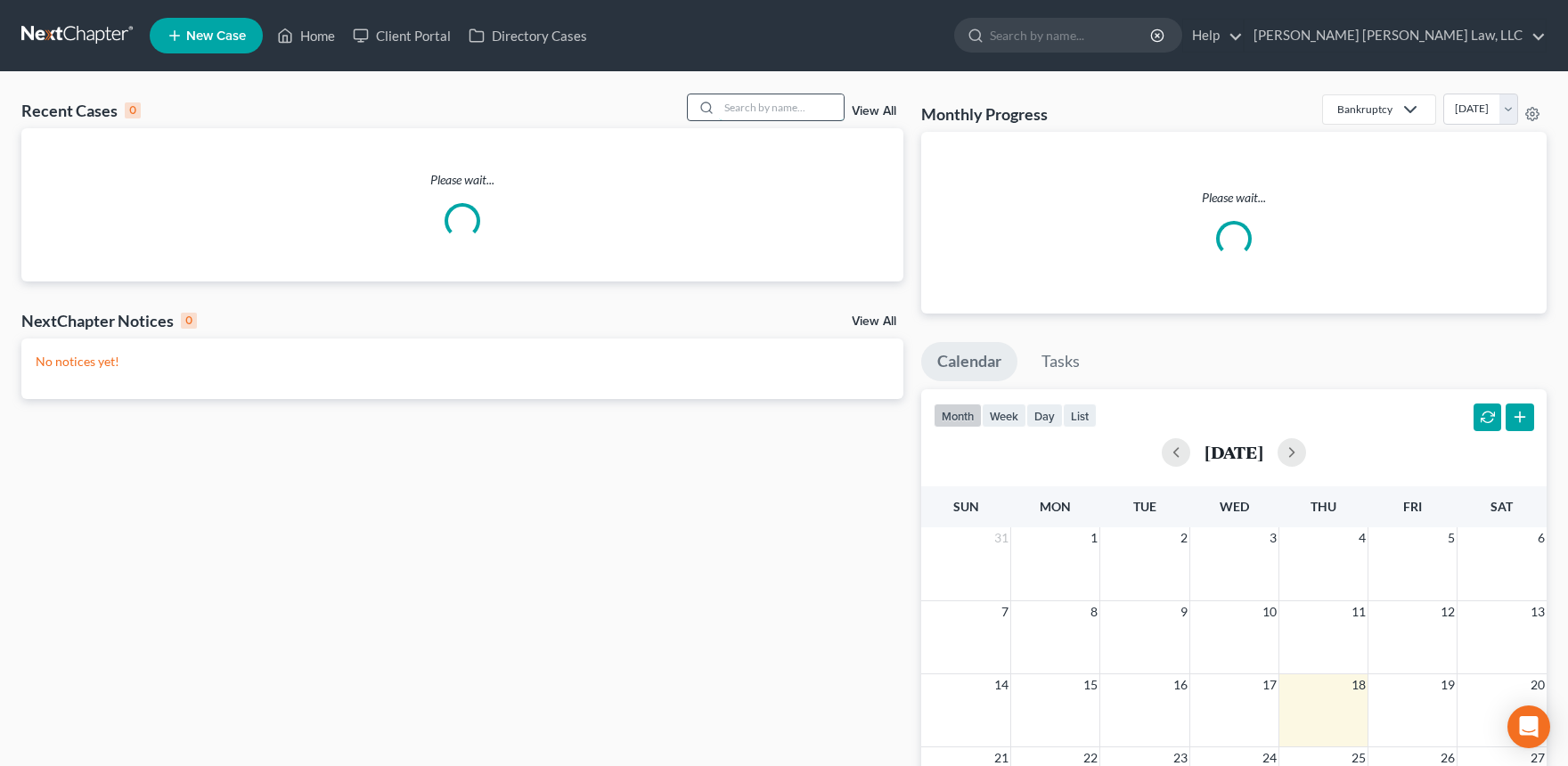
click at [803, 120] on input "search" at bounding box center [782, 108] width 125 height 26
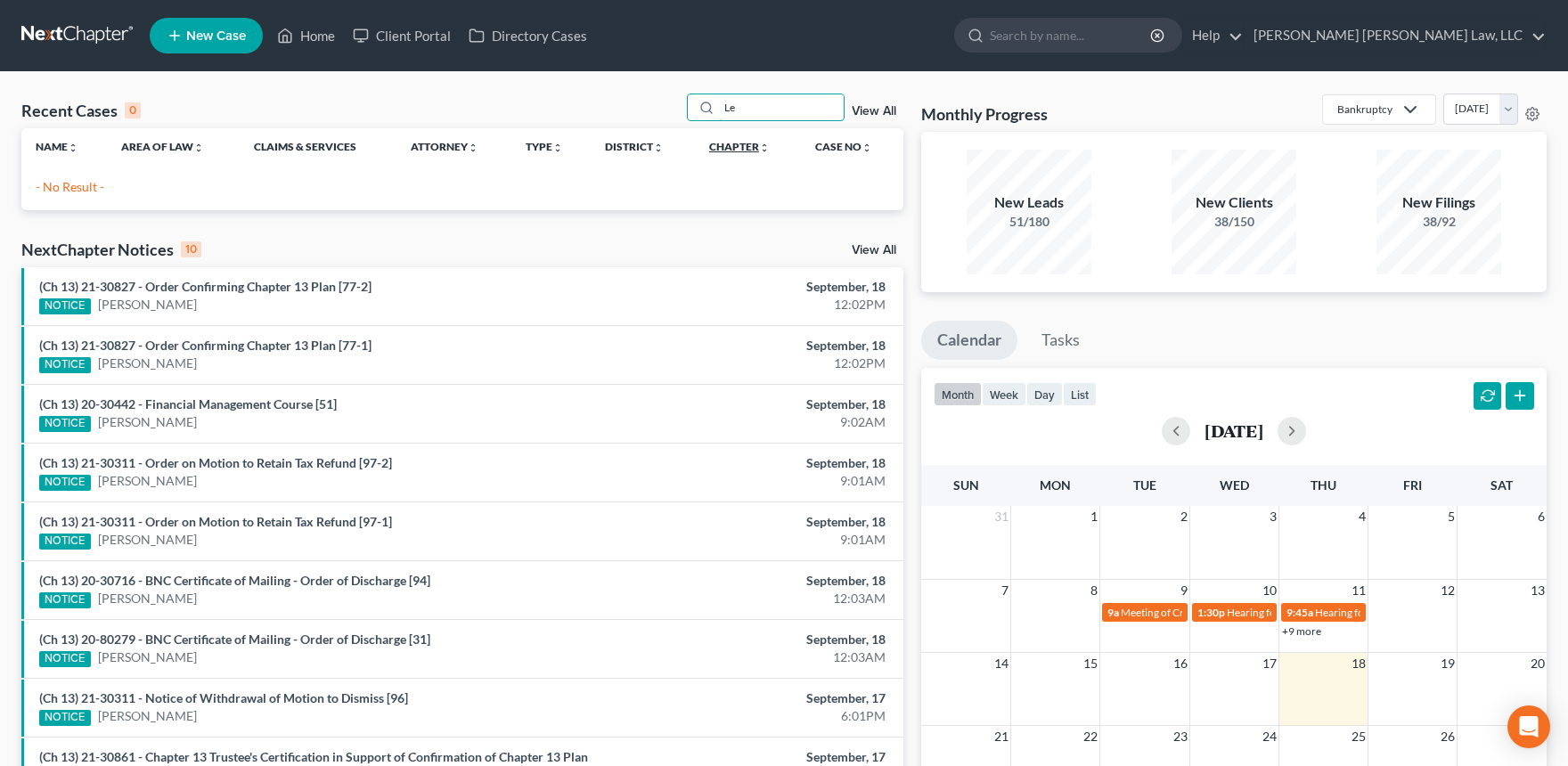
type input "L"
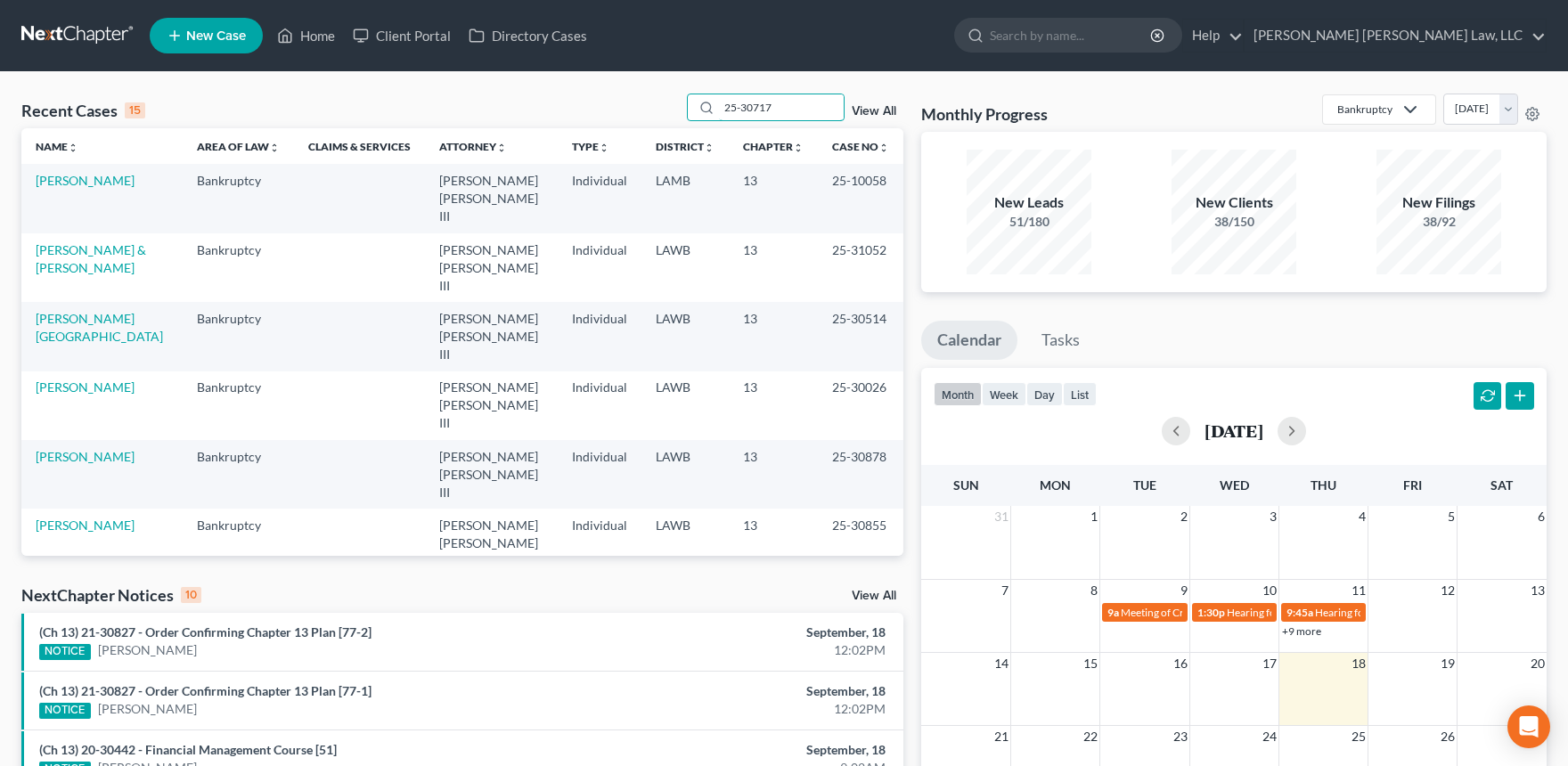
type input "25-30717"
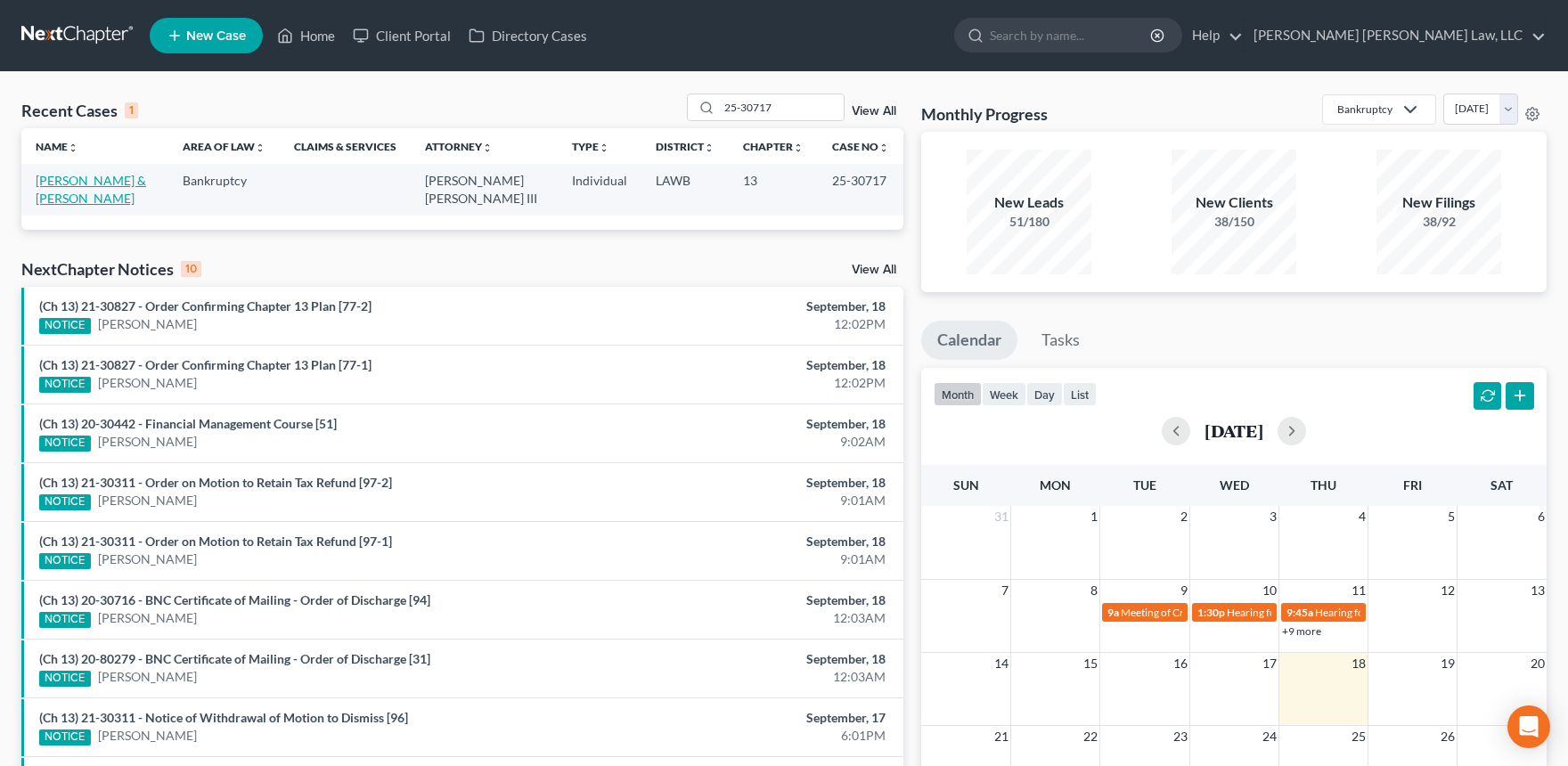
click at [63, 191] on link "Lewis, Michael & Christyna" at bounding box center [91, 189] width 110 height 33
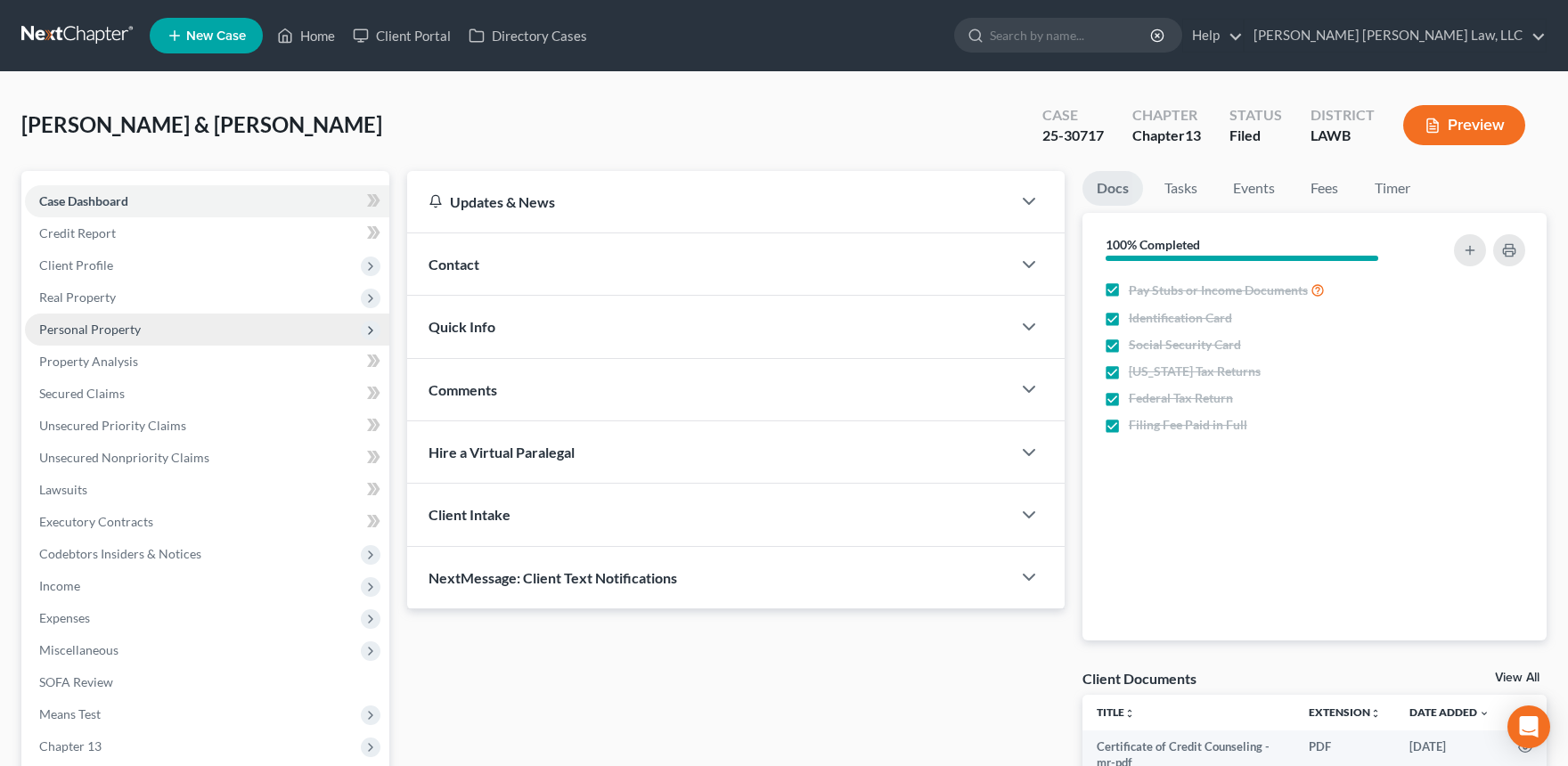
click at [116, 325] on span "Personal Property" at bounding box center [90, 329] width 101 height 15
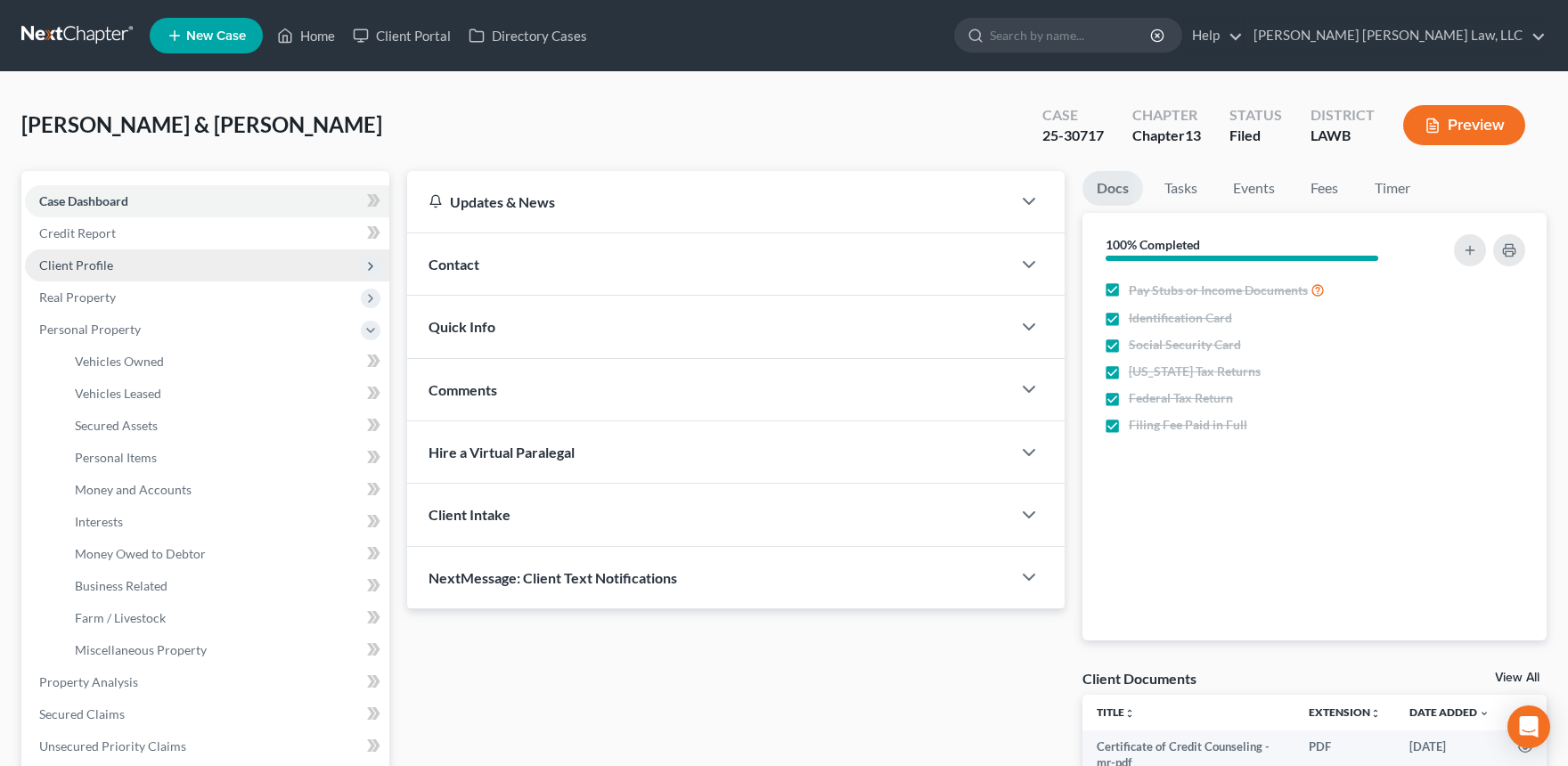
click at [125, 254] on span "Client Profile" at bounding box center [207, 265] width 364 height 32
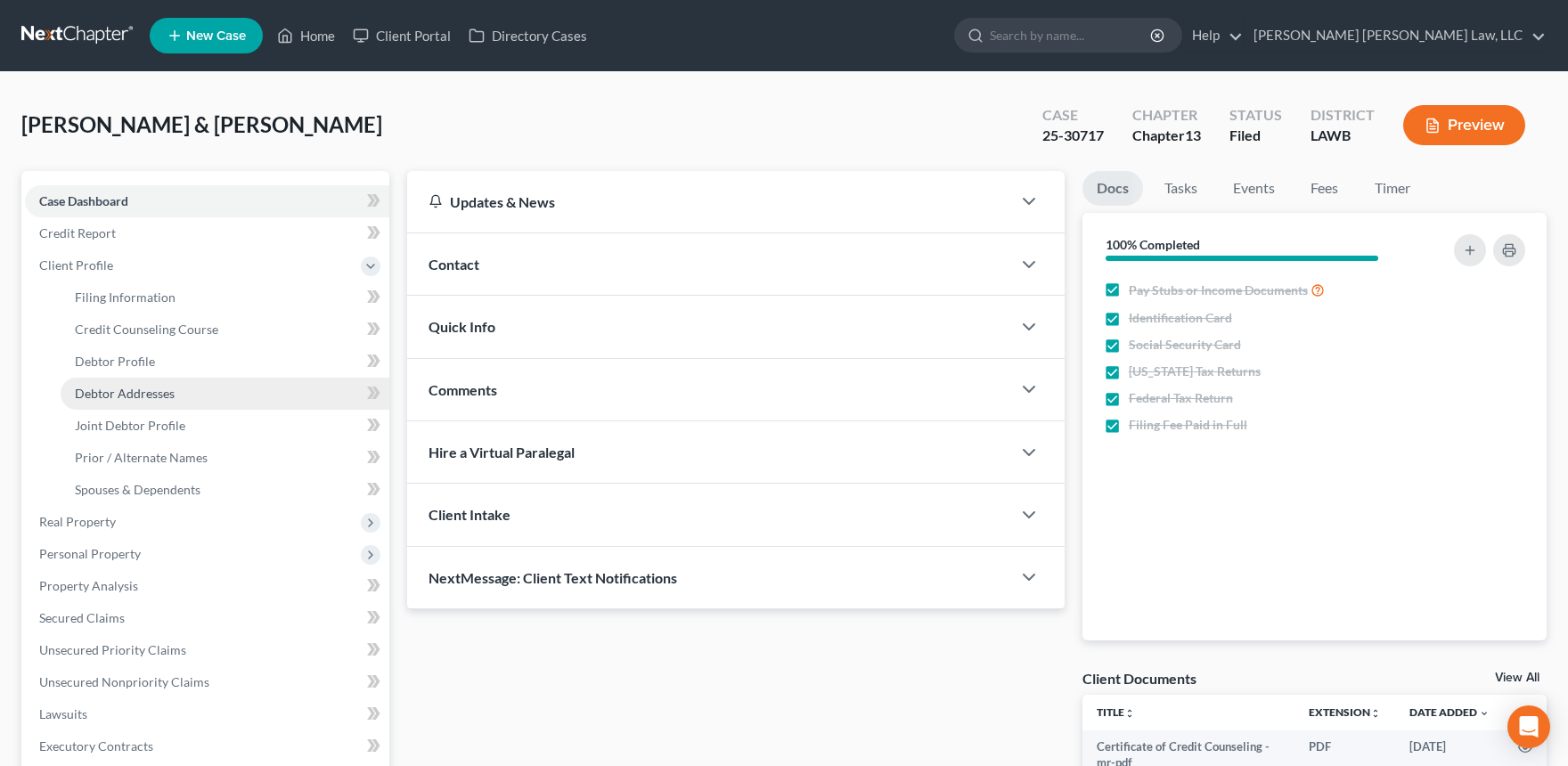
click at [128, 405] on link "Debtor Addresses" at bounding box center [224, 394] width 328 height 32
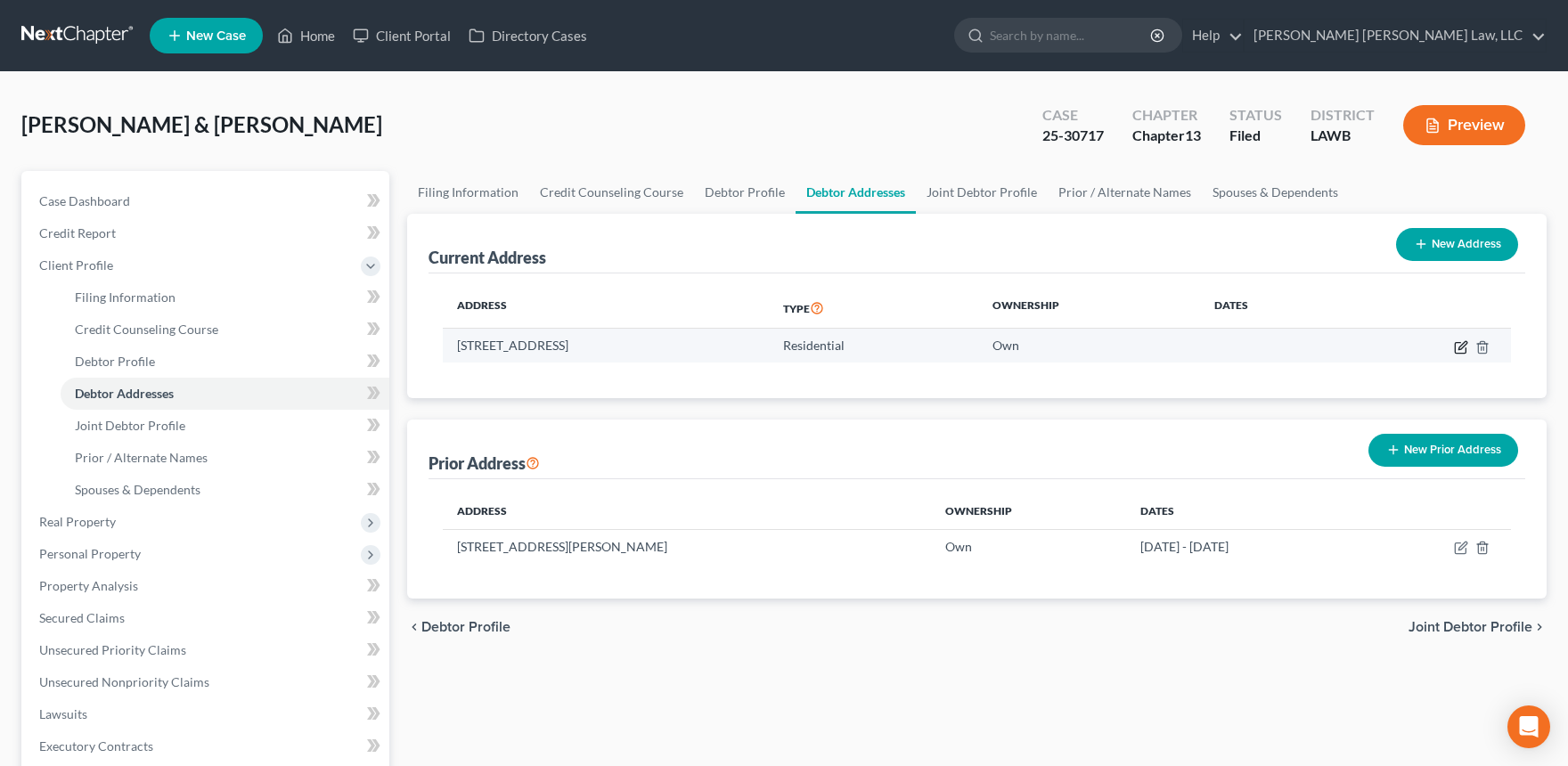
click at [1465, 350] on icon "button" at bounding box center [1460, 348] width 11 height 11
select select "19"
select select "0"
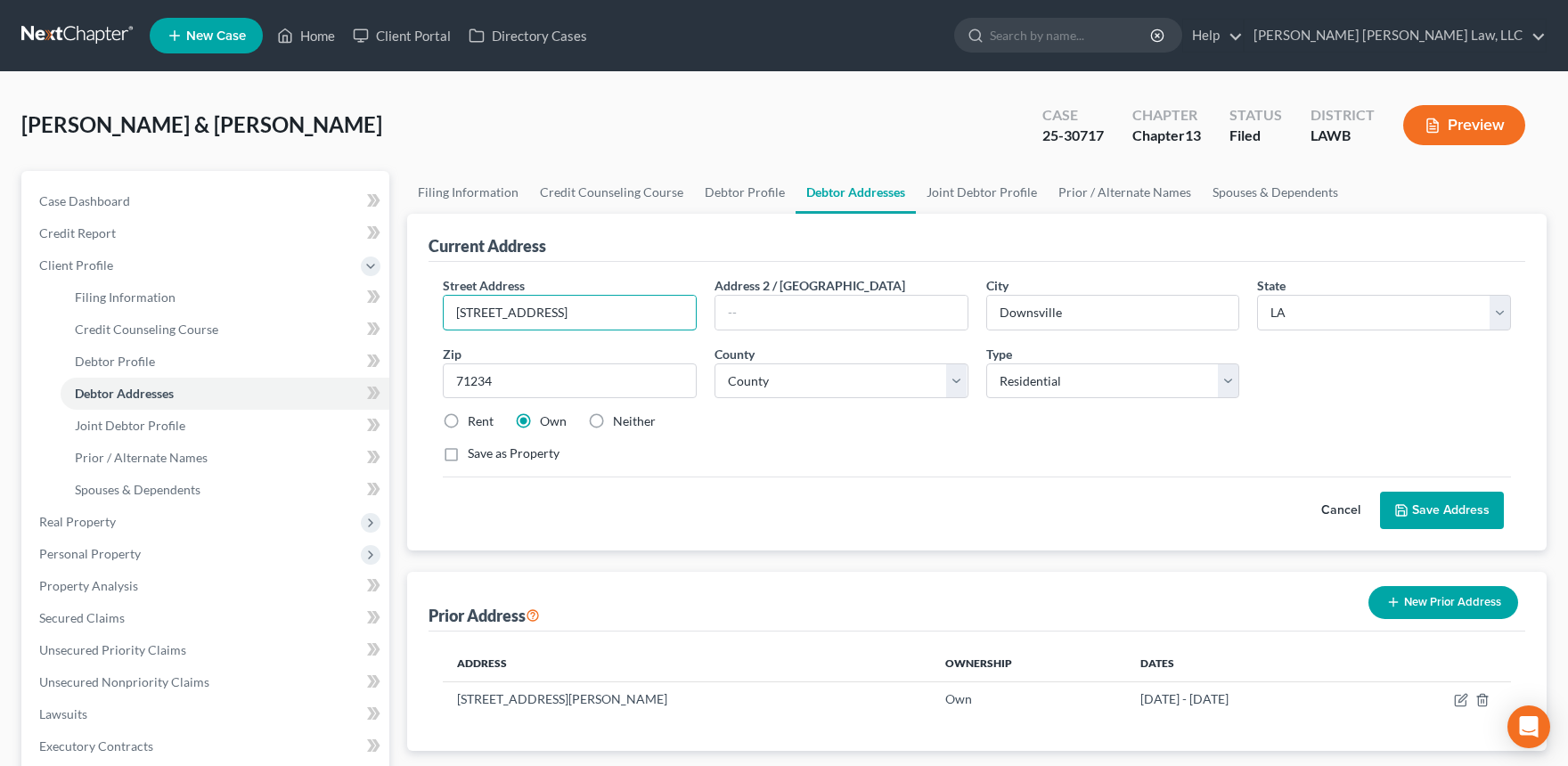
drag, startPoint x: 628, startPoint y: 314, endPoint x: 440, endPoint y: 303, distance: 188.3
click at [440, 303] on div "Street Address * 124 Garland Road" at bounding box center [569, 303] width 271 height 54
click at [117, 546] on span "Personal Property" at bounding box center [90, 554] width 101 height 15
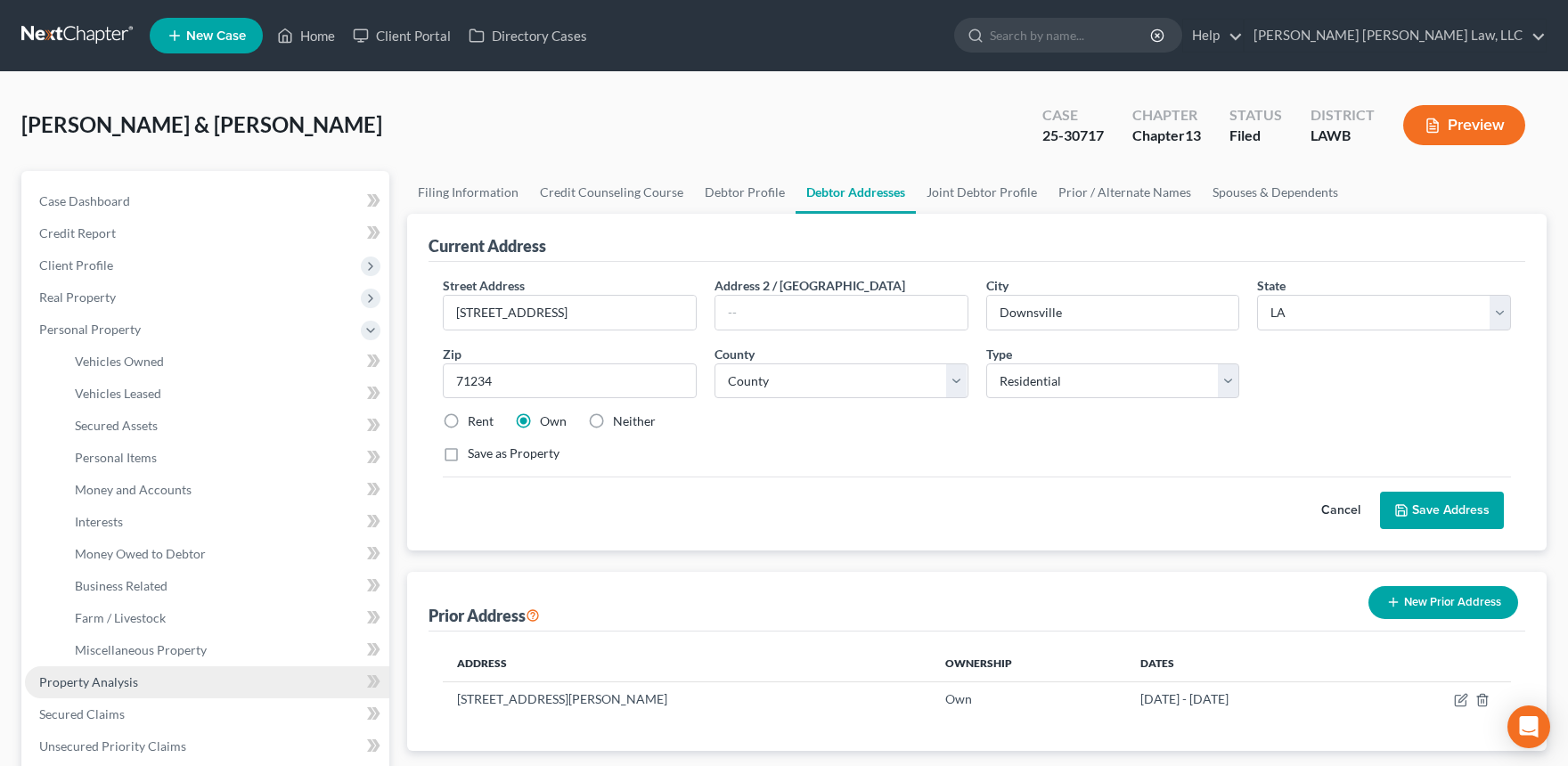
click at [120, 692] on link "Property Analysis" at bounding box center [207, 682] width 364 height 32
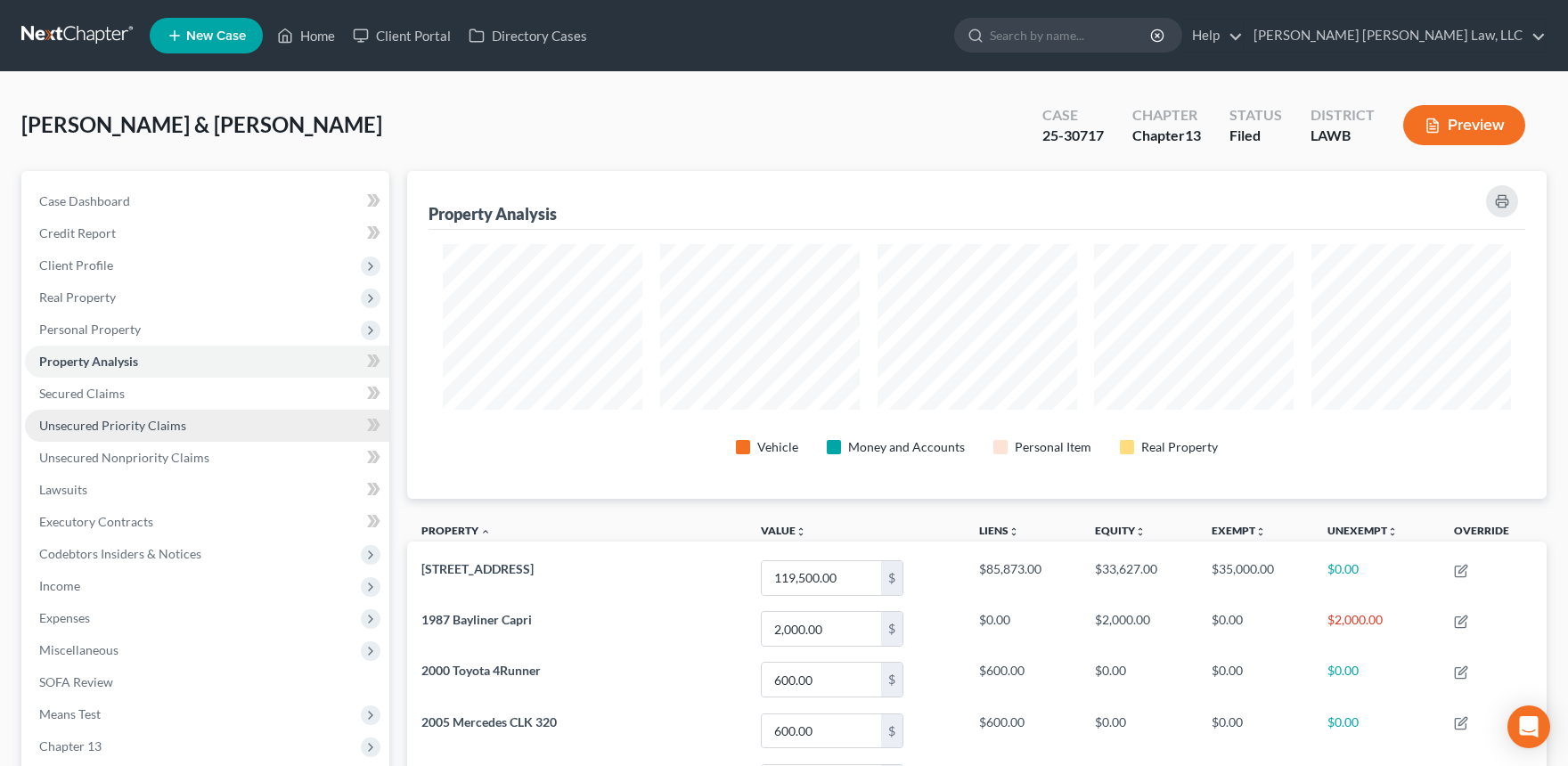
scroll to position [327, 1139]
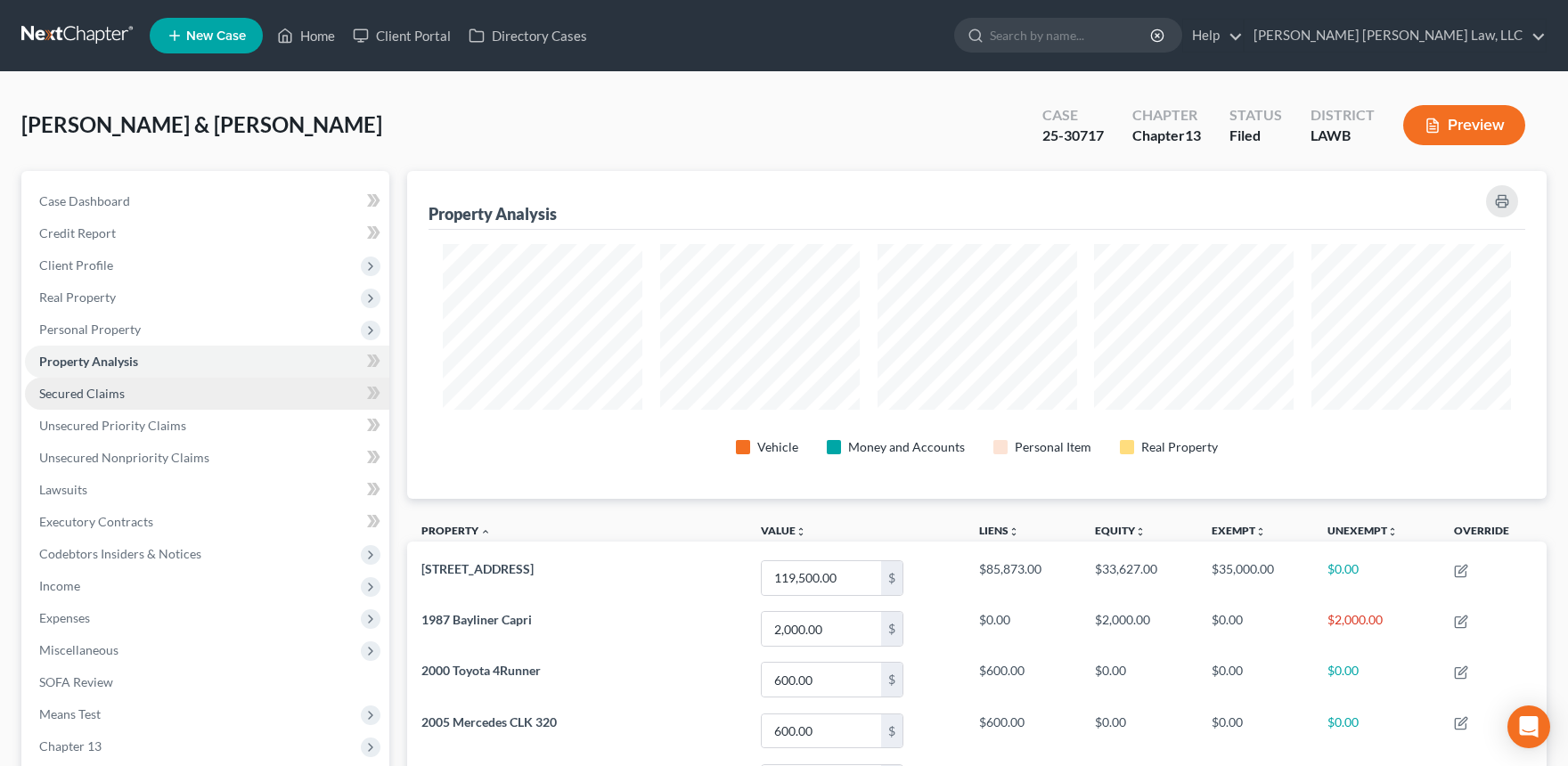
click at [128, 386] on link "Secured Claims" at bounding box center [207, 394] width 364 height 32
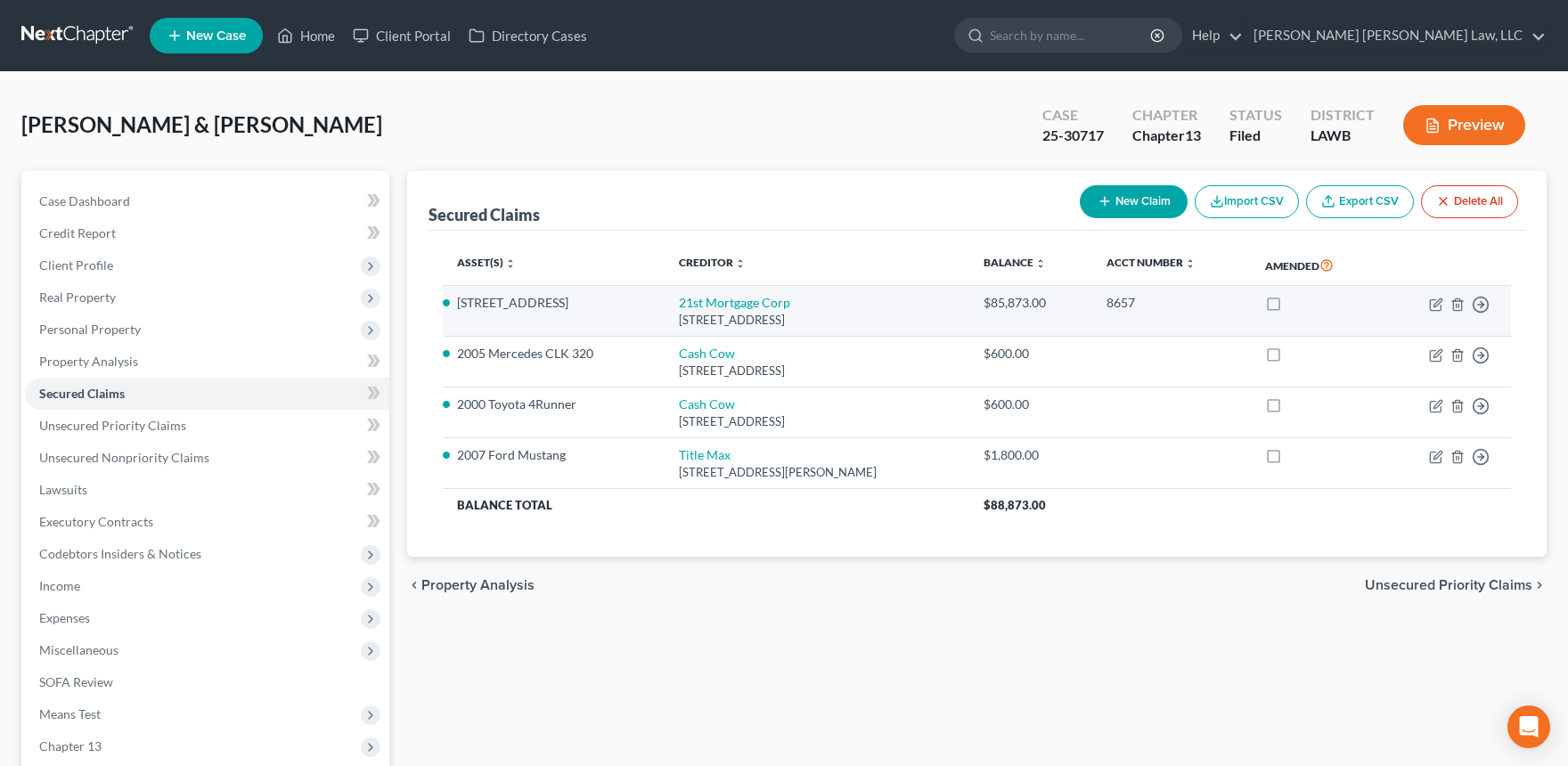
drag, startPoint x: 658, startPoint y: 314, endPoint x: 837, endPoint y: 316, distance: 179.0
click at [837, 316] on div "607 Market St, Knoxville, TN 37902" at bounding box center [817, 320] width 276 height 17
drag, startPoint x: 647, startPoint y: 294, endPoint x: 842, endPoint y: 314, distance: 196.0
click at [842, 314] on tr "124 Garland Road 21st Mortgage Corp 607 Market St, Knoxville, TN 37902 $85,873.…" at bounding box center [976, 311] width 1068 height 51
copy tr "21st Mortgage Corp 607 Market St, Knoxville, TN 37902"
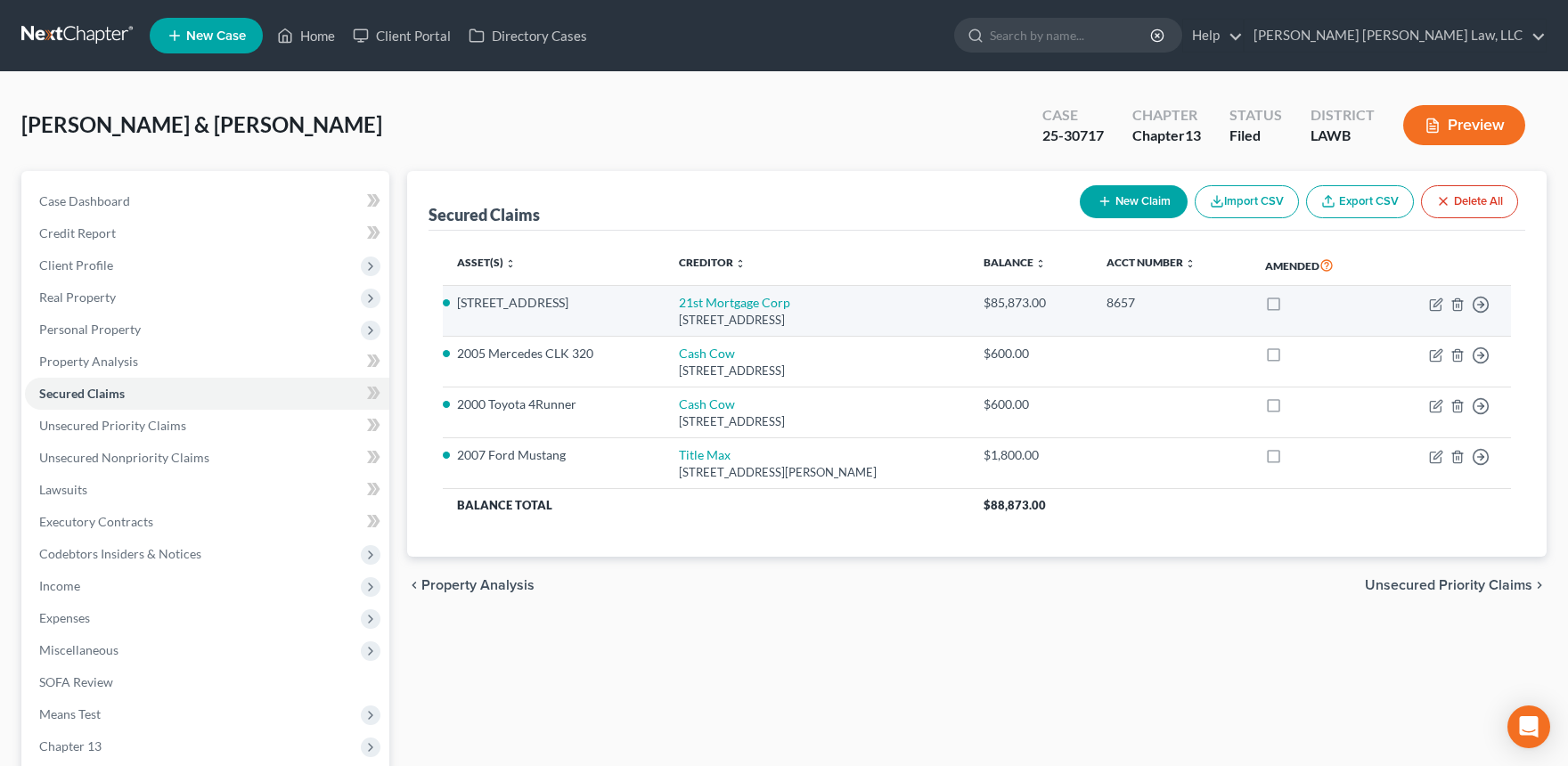
click at [697, 328] on td "21st Mortgage Corp 607 Market St, Knoxville, TN 37902" at bounding box center [817, 311] width 304 height 51
drag, startPoint x: 660, startPoint y: 318, endPoint x: 848, endPoint y: 318, distance: 188.0
click at [848, 318] on div "607 Market St, Knoxville, TN 37902" at bounding box center [817, 320] width 276 height 17
copy div "07 Market St, Knoxville, TN 37902"
